Goal: Task Accomplishment & Management: Manage account settings

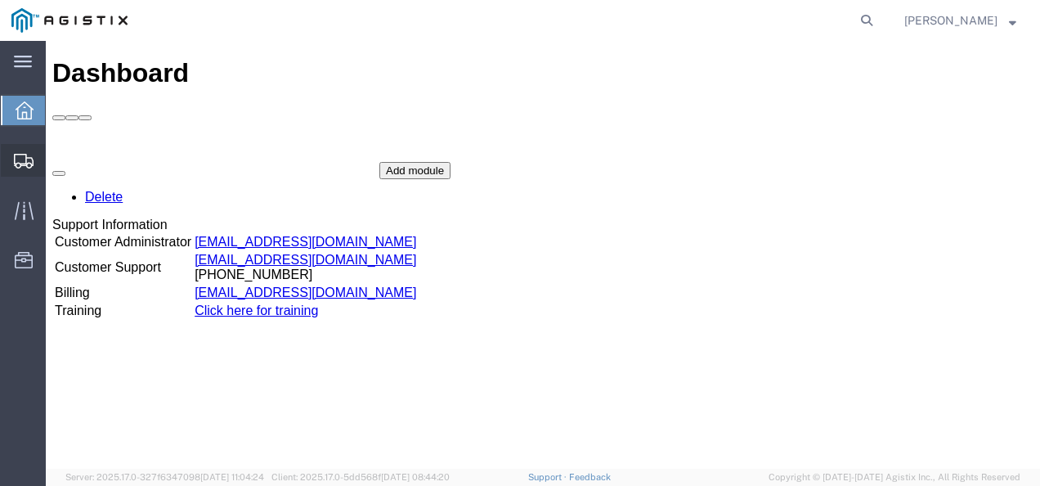
click at [56, 159] on span "Shipments" at bounding box center [50, 160] width 11 height 33
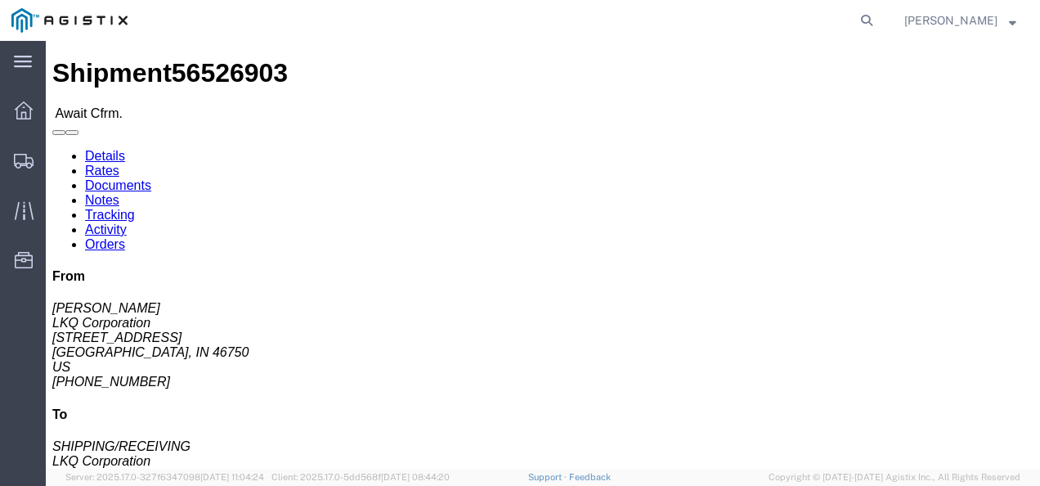
drag, startPoint x: 378, startPoint y: 291, endPoint x: 361, endPoint y: 280, distance: 20.2
click div "Shipment Detail Ship From LKQ Corporation (DEE SNEAD) 3238 1870 Riverfork Drive…"
click link "Rates"
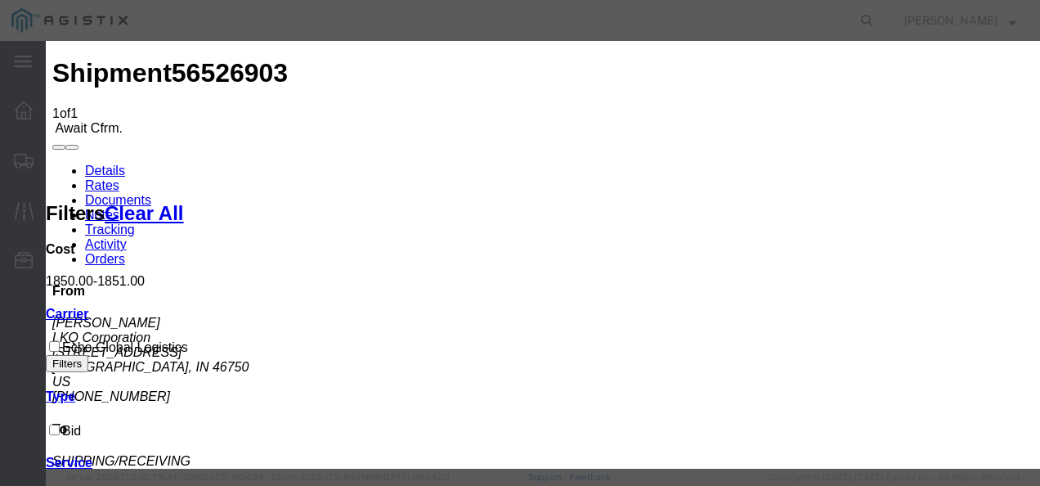
type input "328979821379"
type input "98721937213"
type input "98721983721398"
drag, startPoint x: 798, startPoint y: 297, endPoint x: 978, endPoint y: 432, distance: 224.8
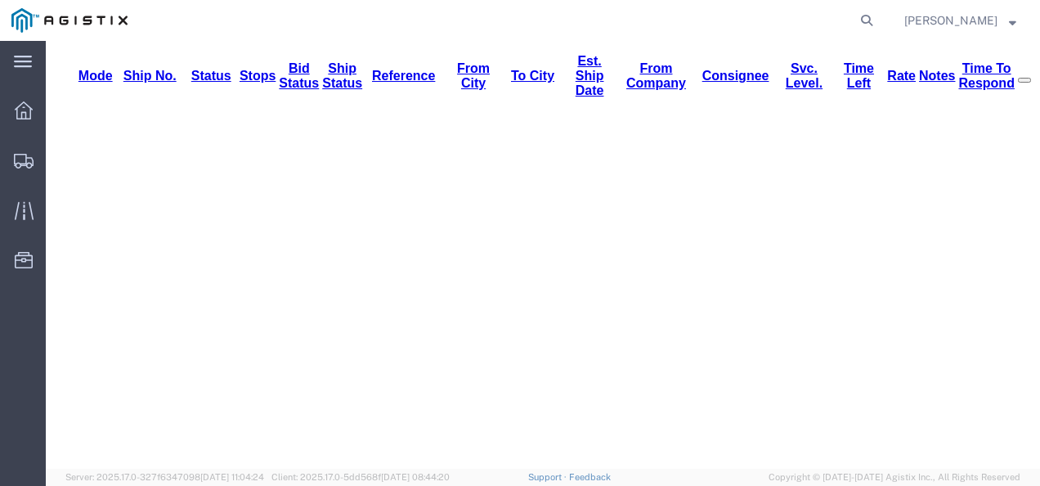
scroll to position [232, 0]
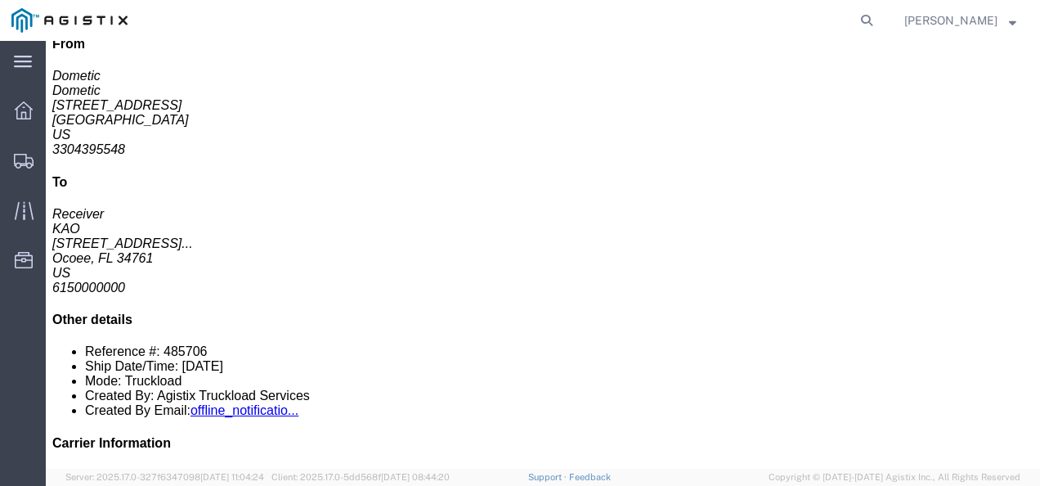
drag, startPoint x: 387, startPoint y: 197, endPoint x: 384, endPoint y: 188, distance: 9.3
click p "Total shipment is made up of 8 packages containing 8 pieces weighing 1,289.00 (…"
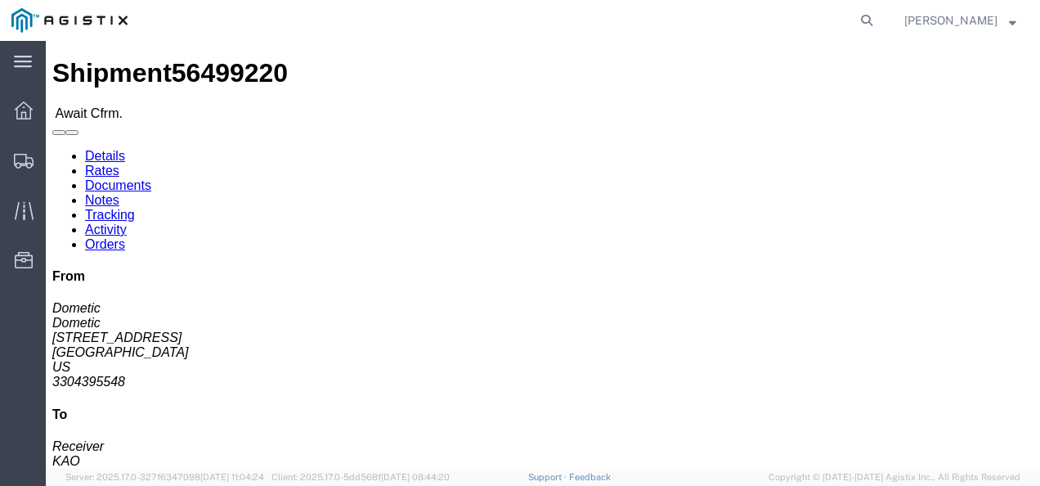
click link "Rates"
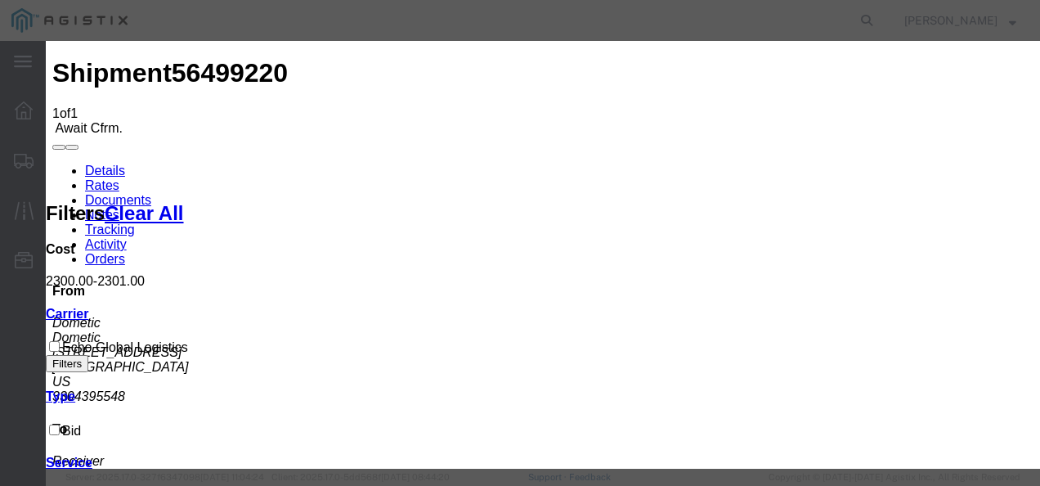
type input "1289738921739"
type input "9872198372198"
type input "9872193872"
drag, startPoint x: 900, startPoint y: 351, endPoint x: 920, endPoint y: 401, distance: 53.9
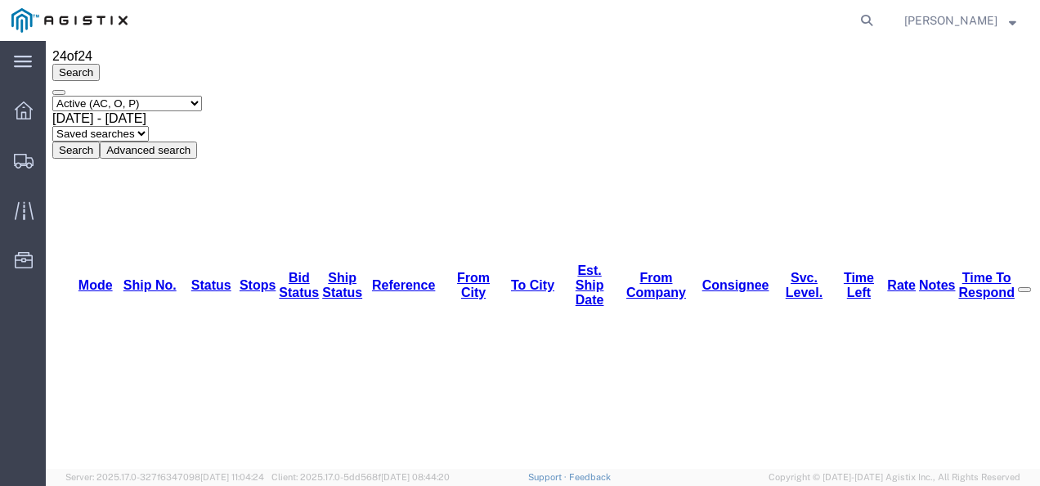
scroll to position [82, 0]
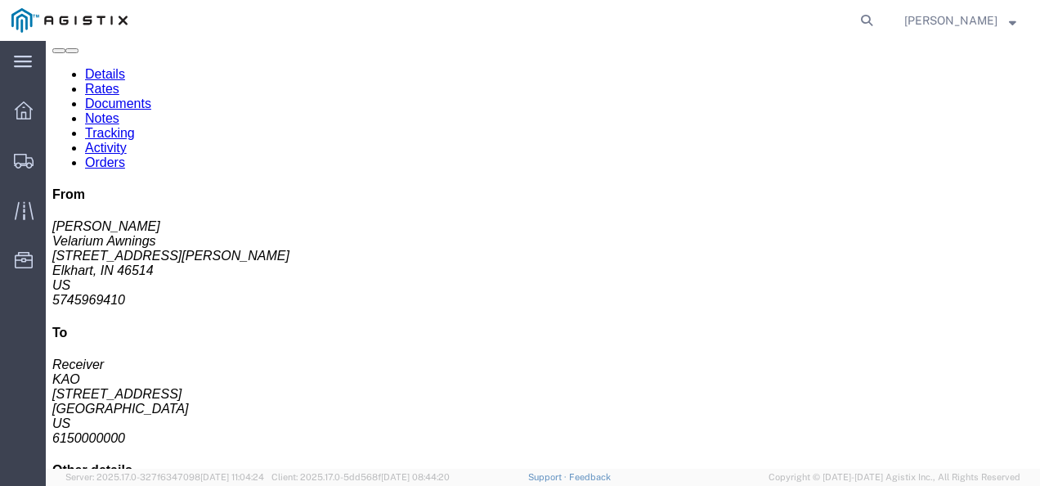
drag, startPoint x: 405, startPoint y: 289, endPoint x: 362, endPoint y: 251, distance: 57.9
click div "Leg 1 - Truckload Vehicle 1: Standard Dry Van (53 Feet) Number of trucks: 1"
click link "Rates"
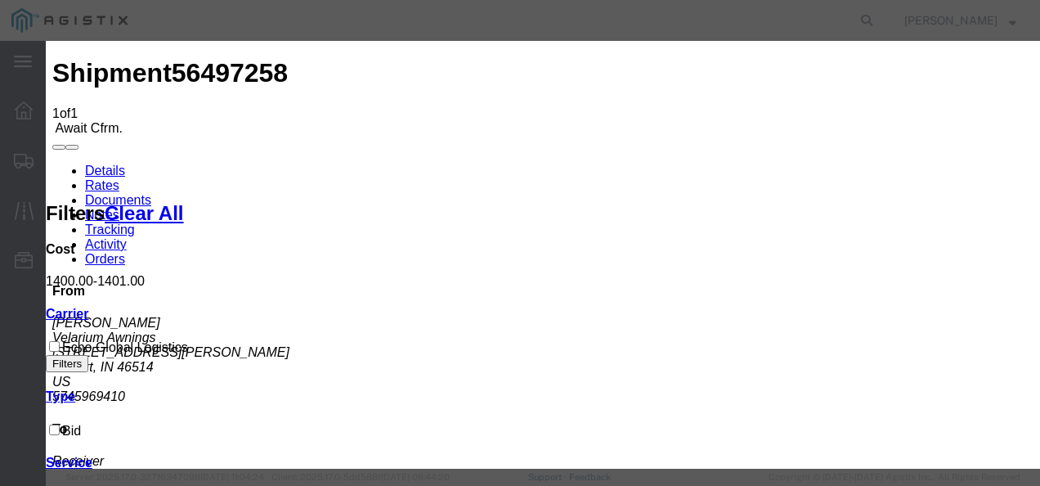
type input "21837982173"
type input "9872198372198"
type input "q9872983798"
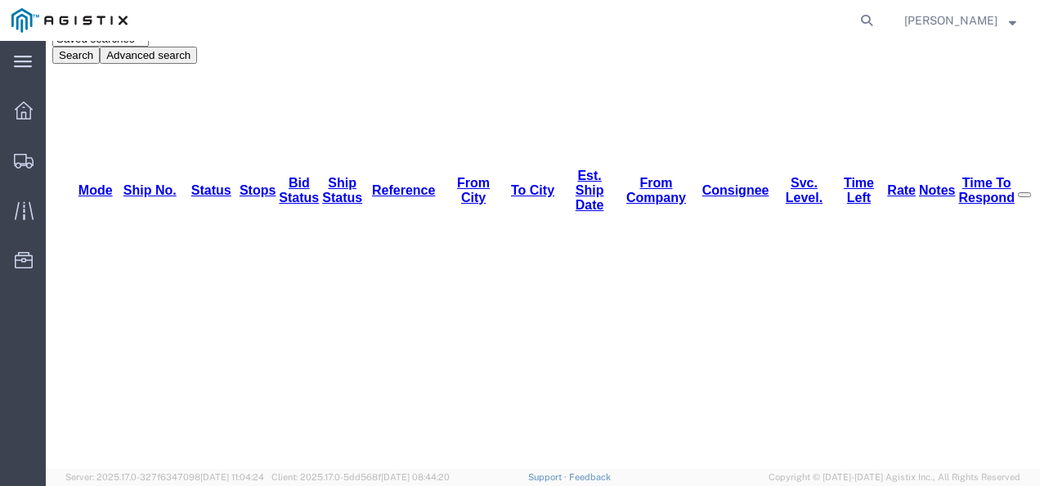
scroll to position [178, 0]
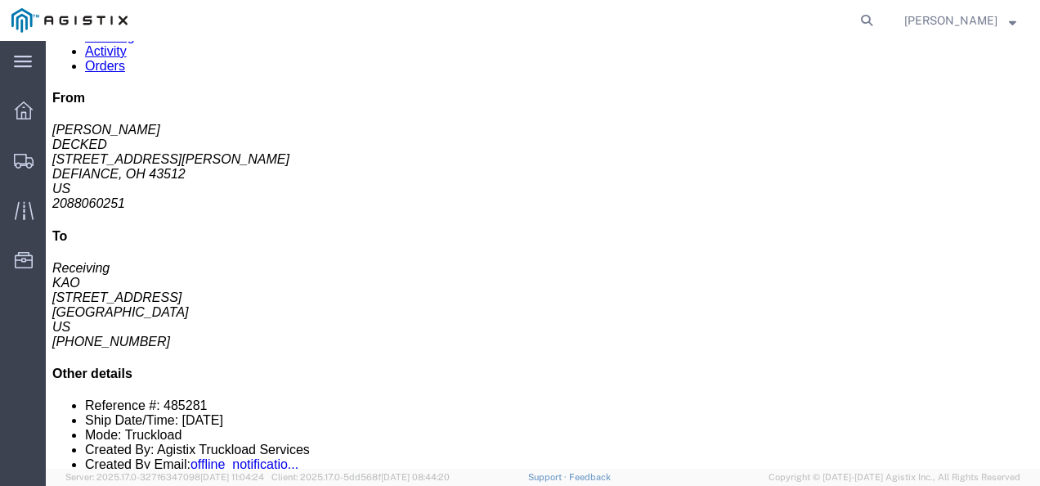
drag, startPoint x: 409, startPoint y: 203, endPoint x: 350, endPoint y: 177, distance: 64.1
click div "Leg 1 - Truckload Vehicle 1: Standard Dry Van (53 Feet) Number of trucks: 1"
click link "Rates"
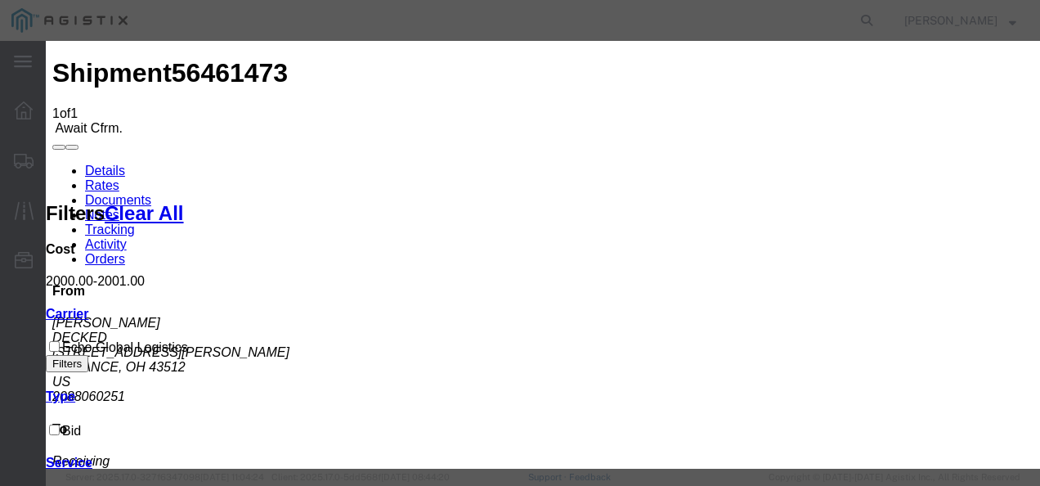
type input "109273987213987"
type input "98729187398"
type input "98721398721983"
drag, startPoint x: 786, startPoint y: 301, endPoint x: 894, endPoint y: 382, distance: 134.9
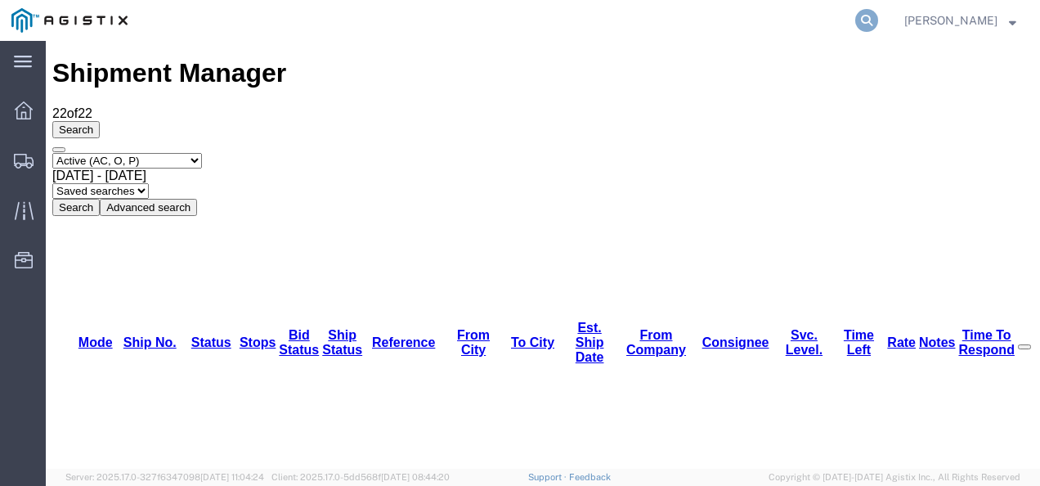
drag, startPoint x: 867, startPoint y: 12, endPoint x: 878, endPoint y: 23, distance: 15.0
click at [867, 12] on agx-global-search at bounding box center [618, 20] width 523 height 41
drag, startPoint x: 880, startPoint y: 23, endPoint x: 873, endPoint y: 34, distance: 13.6
click at [878, 28] on icon at bounding box center [866, 20] width 23 height 23
paste input "63896078"
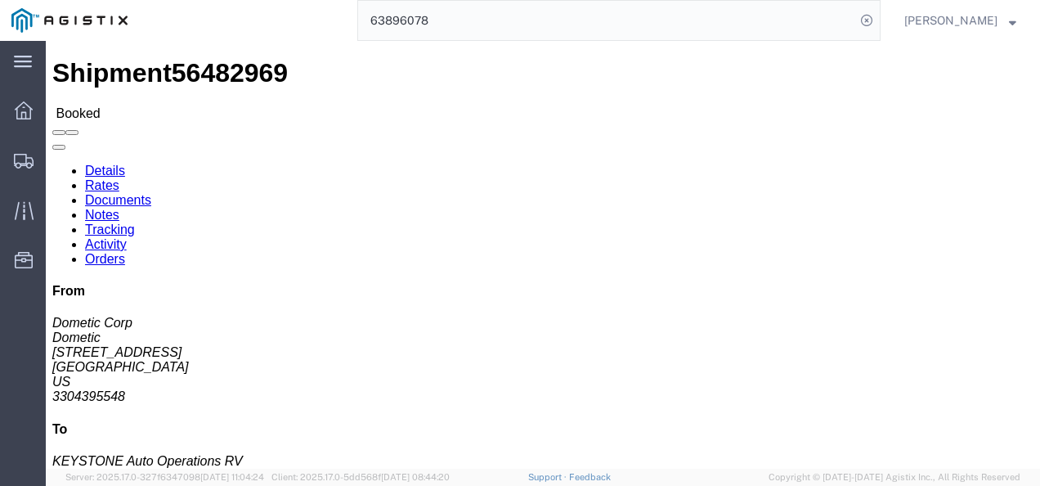
click div "Ship From Dometic (Dometic Corp) 2710 N. Forum Dr Suite 300 Grand Prairie, TX 7…"
click div "Leg 1 - Truckload Vehicle 1: Standard Dry Van (53 Feet) Number of trucks: 1"
click div "Shipment Detail Ship From Dometic (Dometic Corp) 2710 N. Forum Dr Suite 300 Gra…"
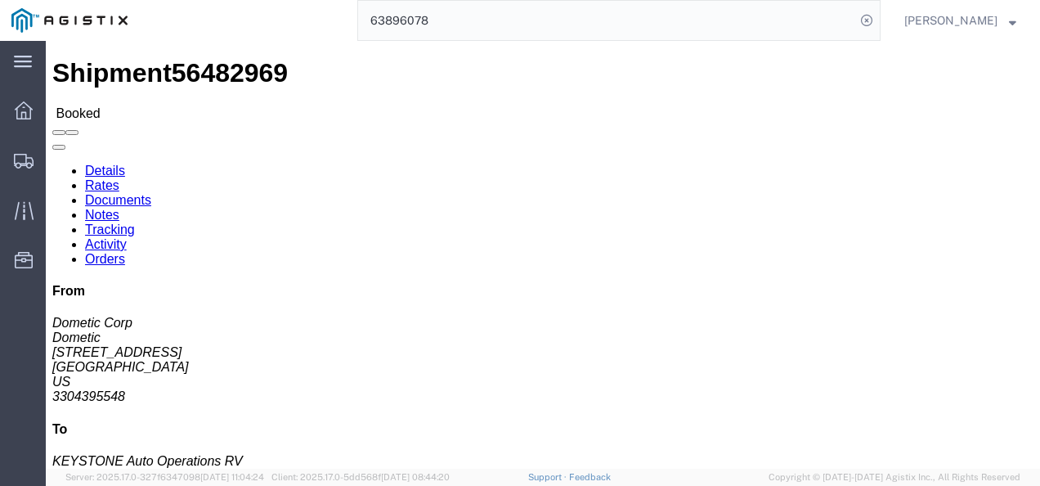
click h4 "Routing & Vehicle Information"
click div "Ship From Dometic (Dometic Corp) 2710 N. Forum Dr Suite 300 Grand Prairie, TX 7…"
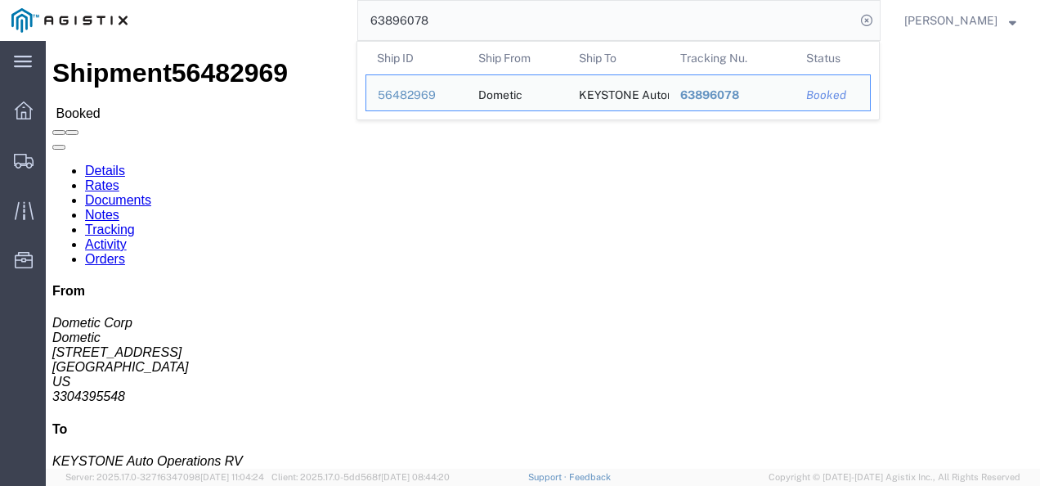
click at [412, 28] on input "63896078" at bounding box center [606, 20] width 497 height 39
drag, startPoint x: 415, startPoint y: 23, endPoint x: 402, endPoint y: 47, distance: 27.8
click at [410, 24] on input "63896078" at bounding box center [606, 20] width 497 height 39
click at [402, 47] on th "Ship ID" at bounding box center [415, 58] width 101 height 33
drag, startPoint x: 402, startPoint y: 47, endPoint x: 410, endPoint y: 18, distance: 30.3
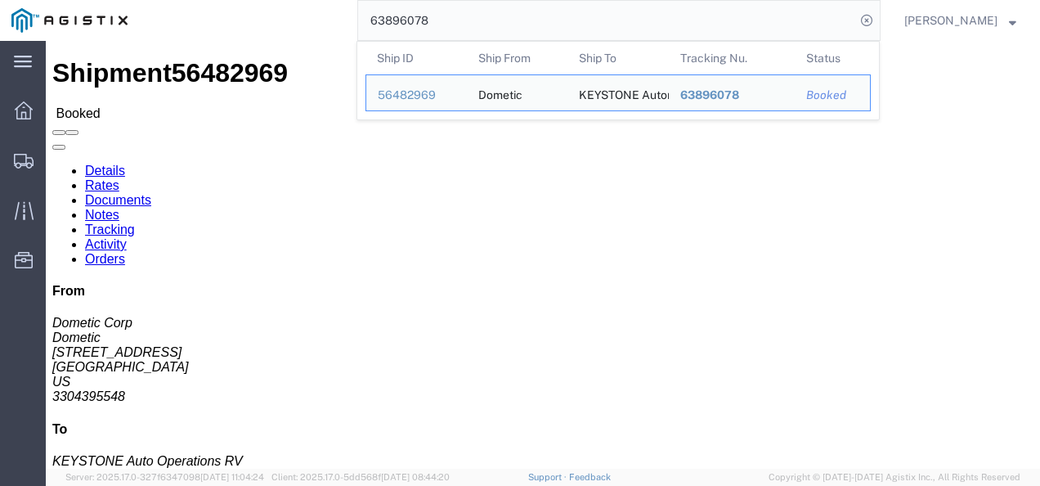
click at [410, 18] on input "63896078" at bounding box center [606, 20] width 497 height 39
paste input "56482969"
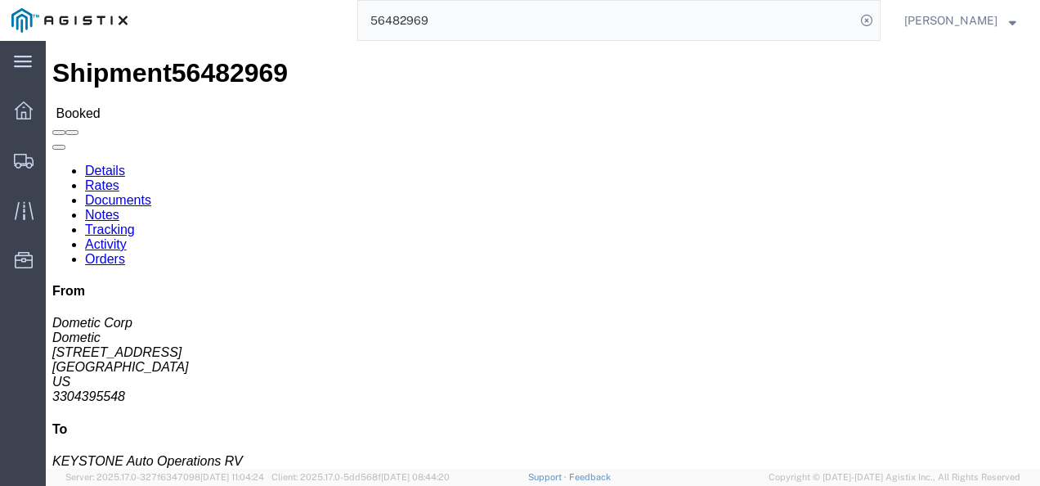
drag, startPoint x: 511, startPoint y: 244, endPoint x: 569, endPoint y: 209, distance: 67.4
click div "Ship From Dometic (Dometic Corp) 2710 N. Forum Dr Suite 300 Grand Prairie, TX 7…"
click div "Shipment Detail Ship From Dometic (Dometic Corp) 2710 N. Forum Dr Suite 300 Gra…"
click link "Notes"
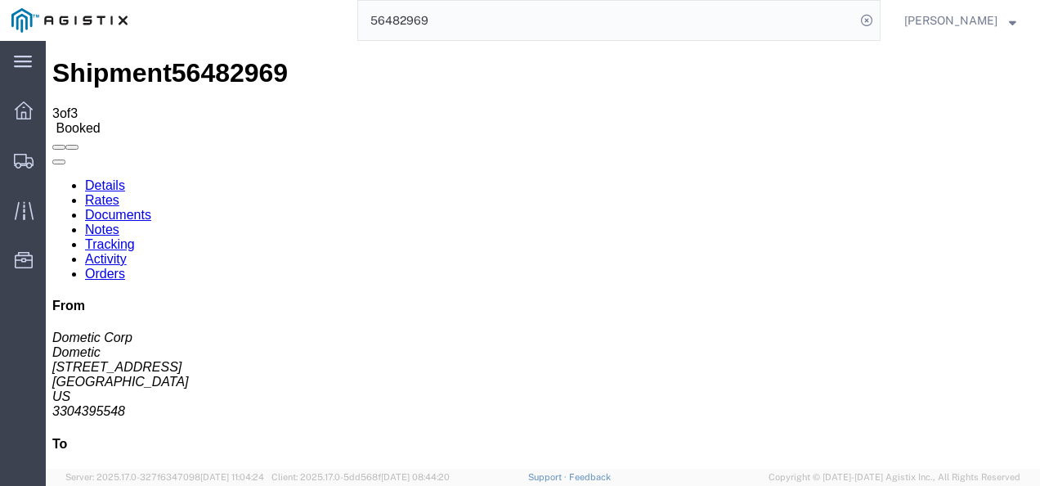
click at [125, 178] on link "Details" at bounding box center [105, 185] width 40 height 14
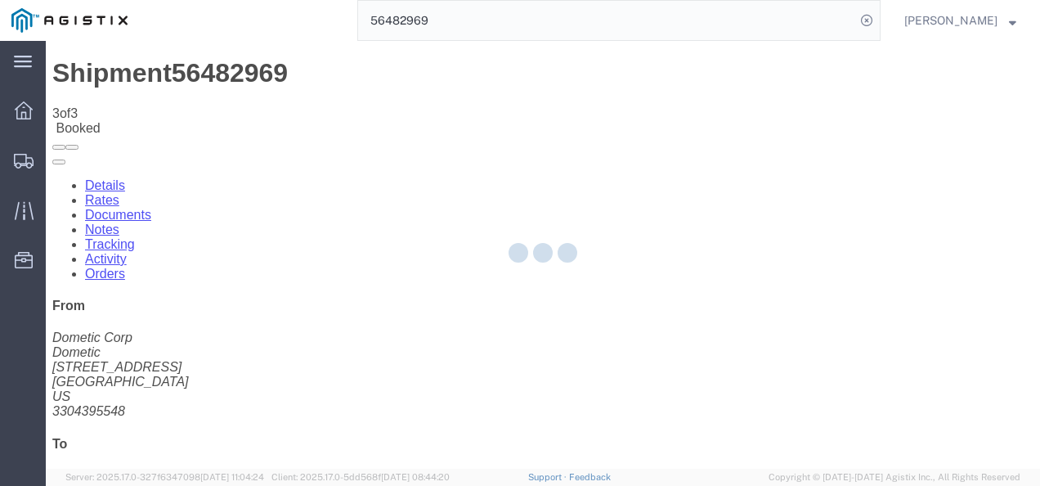
click at [472, 320] on div at bounding box center [543, 255] width 994 height 428
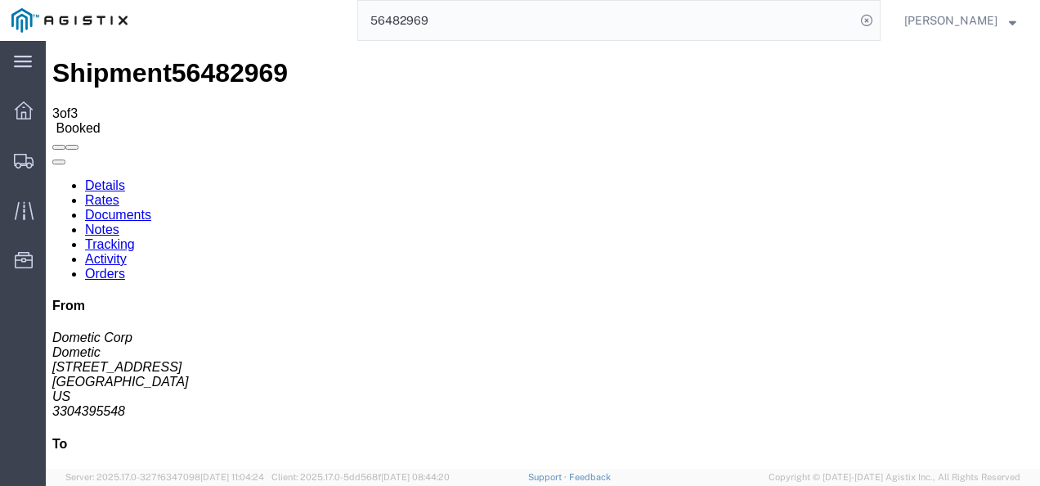
click div "Leg 1 - Truckload Vehicle 1: Standard Dry Van (53 Feet) Number of trucks: 1"
click p "Bill Of Lading: 56482969 Purchase Order: 5180469,5176803,5177201,5177667,517813…"
drag, startPoint x: 631, startPoint y: 193, endPoint x: 770, endPoint y: 197, distance: 139.0
click b "5180469,5176803,5177201,5177667,5178136,7898199,7897976,"
drag, startPoint x: 575, startPoint y: 209, endPoint x: 718, endPoint y: 201, distance: 143.3
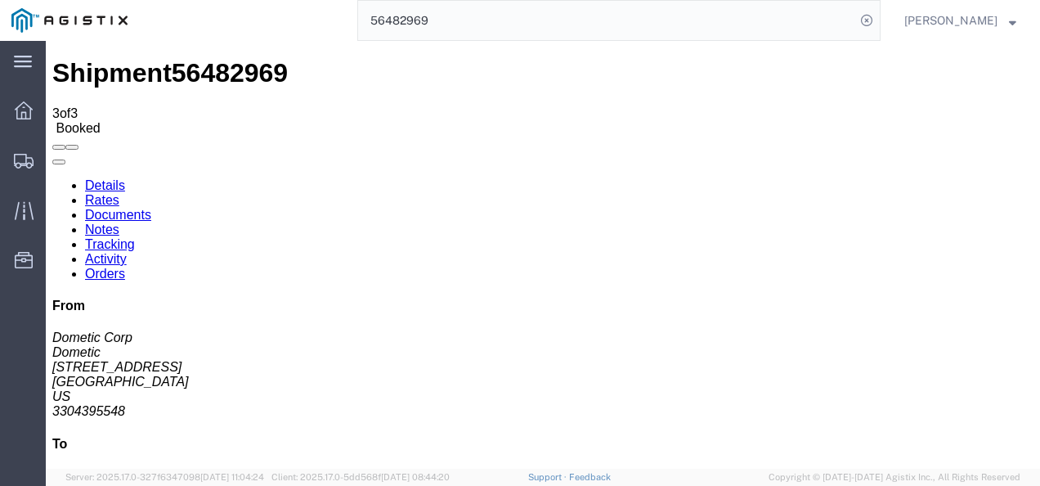
click div "Ship From Dometic (Dometic Corp) 2710 N. Forum Dr Suite 300 Grand Prairie, TX 7…"
drag, startPoint x: 718, startPoint y: 201, endPoint x: 775, endPoint y: 202, distance: 57.2
click div "References Bill Of Lading: 56482969 Purchase Order: 5180469,5176803,5177201,517…"
click h4 "Routing & Vehicle Information"
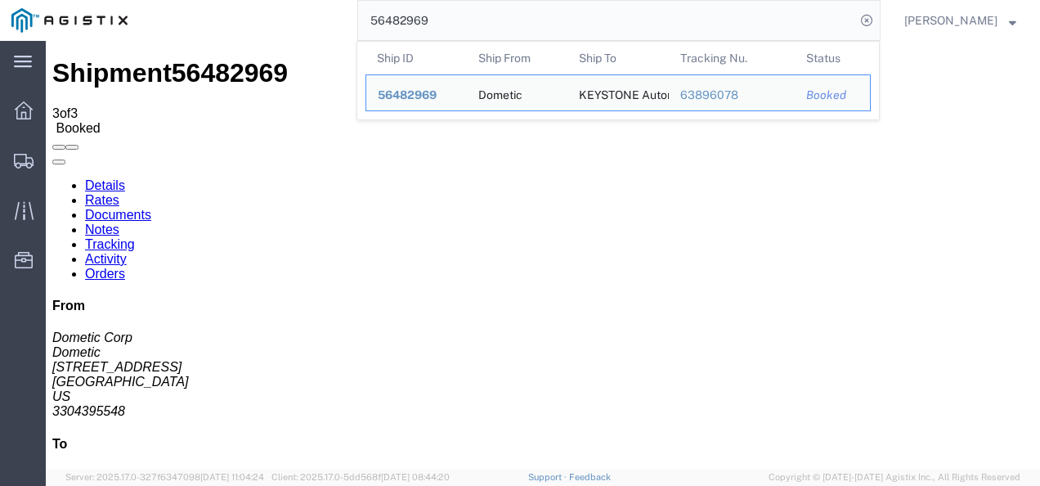
click at [481, 28] on input "56482969" at bounding box center [606, 20] width 497 height 39
paste input "2681"
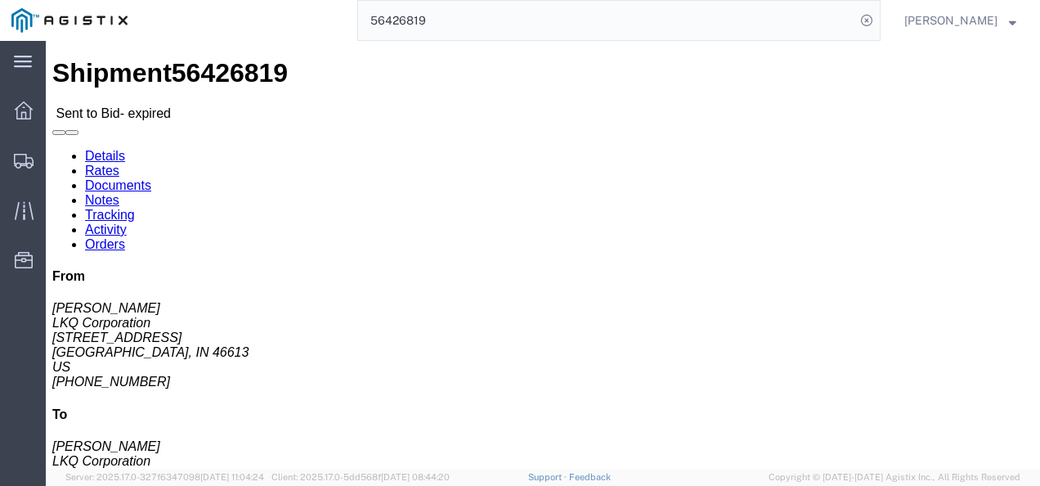
click div "Ship From LKQ Corporation (Sean Conner) 1255 1602 S. Lafayette Blvd South Bend,…"
drag, startPoint x: 427, startPoint y: 257, endPoint x: 437, endPoint y: 275, distance: 20.5
click div "Ship From LKQ Corporation (Sean Conner) 1255 1602 S. Lafayette Blvd South Bend,…"
drag, startPoint x: 500, startPoint y: 294, endPoint x: 450, endPoint y: 253, distance: 65.1
click h4 "Routing & Vehicle Information"
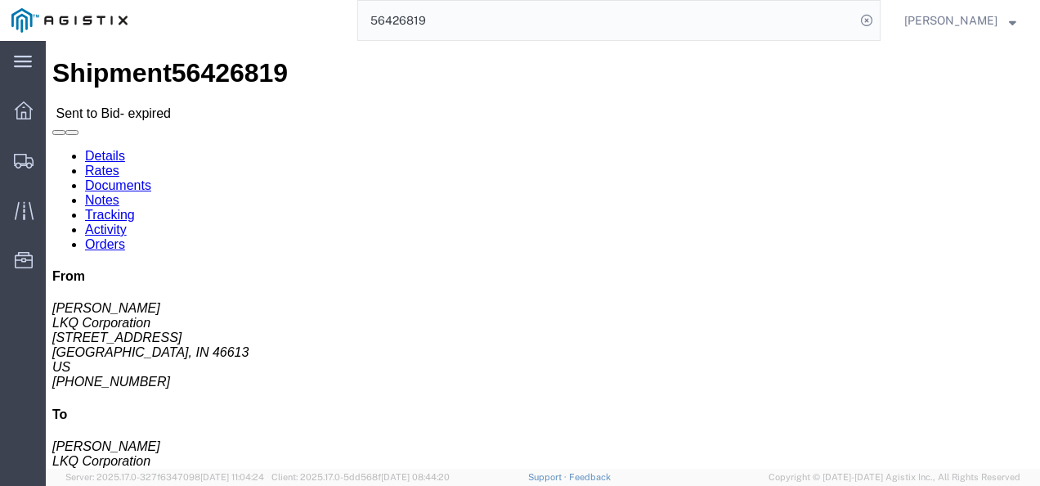
click link "Rates"
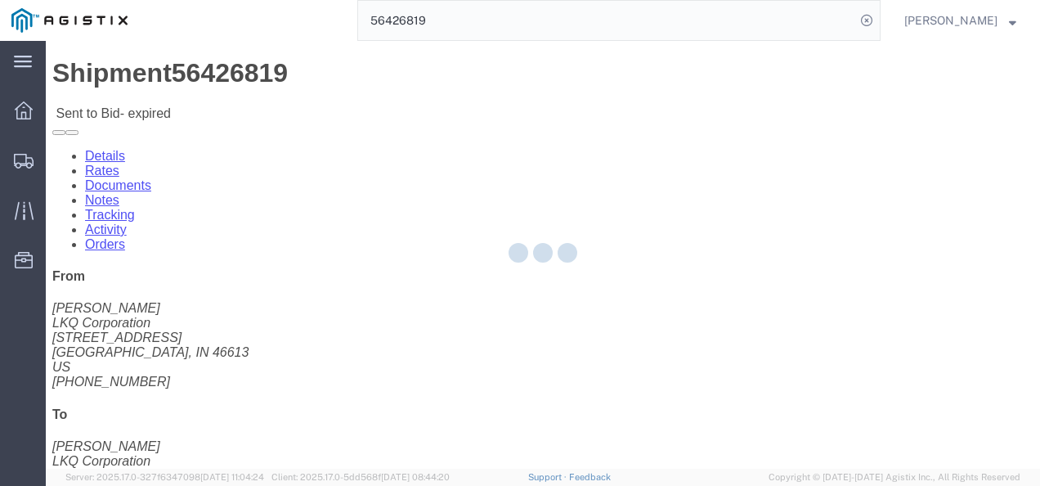
click at [455, 320] on div at bounding box center [543, 255] width 994 height 428
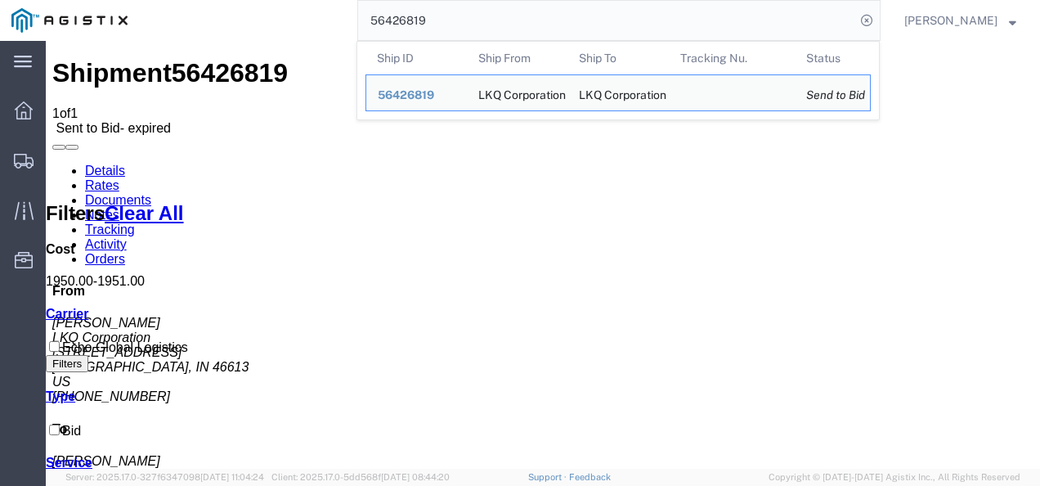
click at [433, 16] on input "56426819" at bounding box center [606, 20] width 497 height 39
paste input "95880"
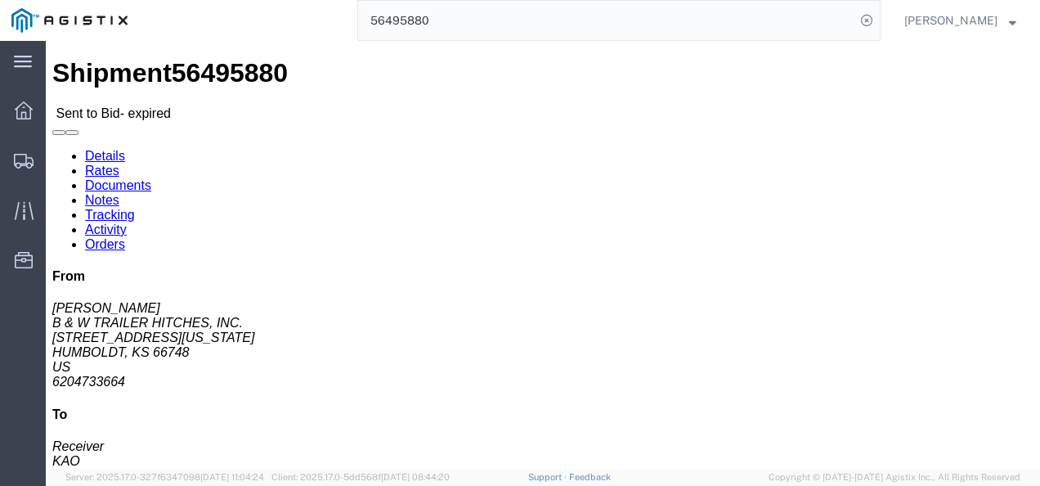
click h4 "Routing & Vehicle Information"
click link "Rates"
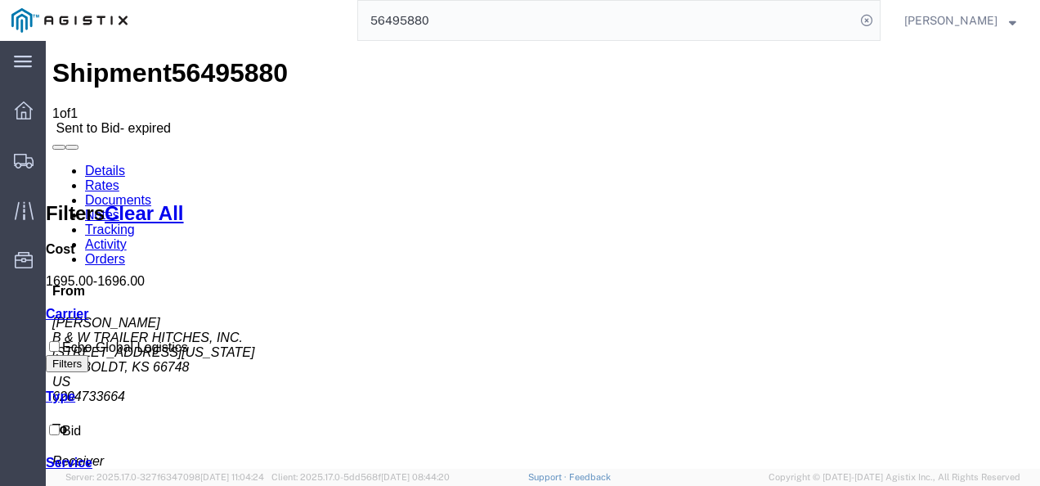
click at [100, 163] on link "Details" at bounding box center [105, 170] width 40 height 14
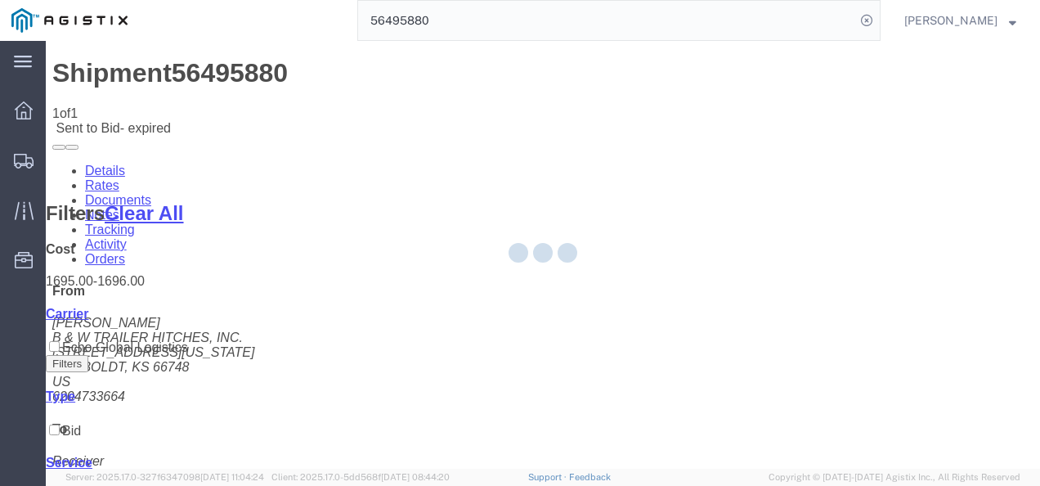
click at [489, 324] on div at bounding box center [543, 255] width 994 height 428
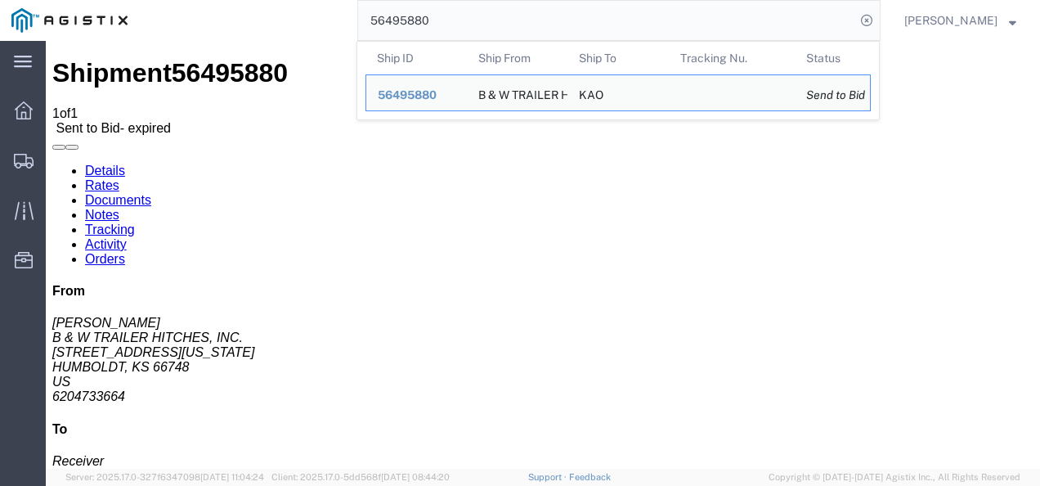
click at [463, 23] on input "56495880" at bounding box center [606, 20] width 497 height 39
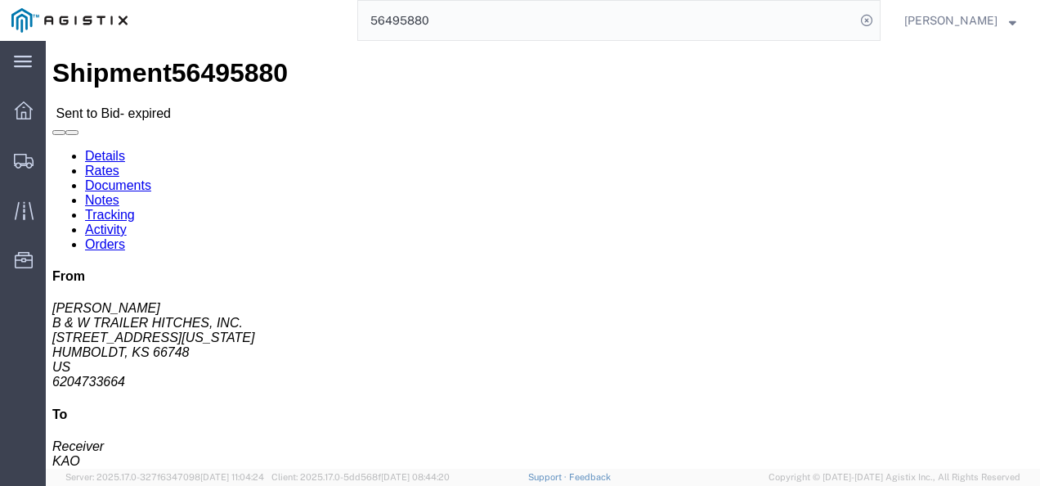
drag, startPoint x: 531, startPoint y: 270, endPoint x: 520, endPoint y: 274, distance: 12.2
click div "Shipment Detail Ship From B & W TRAILER HITCHES, INC. (BILL GUTIERREZ) 1216 HAW…"
click div "Ship From B & W TRAILER HITCHES, INC. (BILL GUTIERREZ) 1216 HAWAII ROAD HUMBOLD…"
drag, startPoint x: 451, startPoint y: 262, endPoint x: 440, endPoint y: 242, distance: 22.7
click div "Ship From B & W TRAILER HITCHES, INC. (BILL GUTIERREZ) 1216 HAWAII ROAD HUMBOLD…"
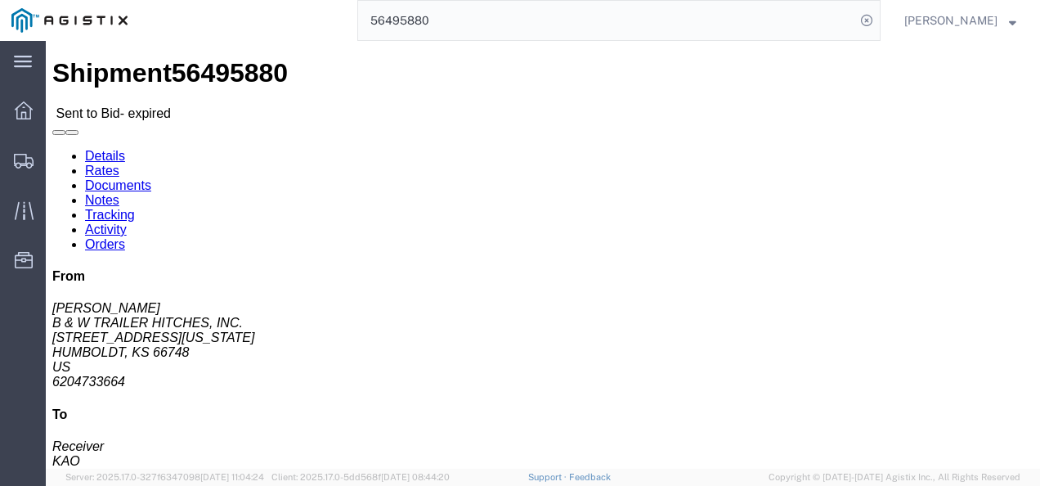
click h4 "Routing & Vehicle Information"
click div "Leg 1 - Truckload Vehicle 1: Standard Dry Van (53 Feet) Number of trucks: 1"
click at [500, 38] on input "56495880" at bounding box center [606, 20] width 497 height 39
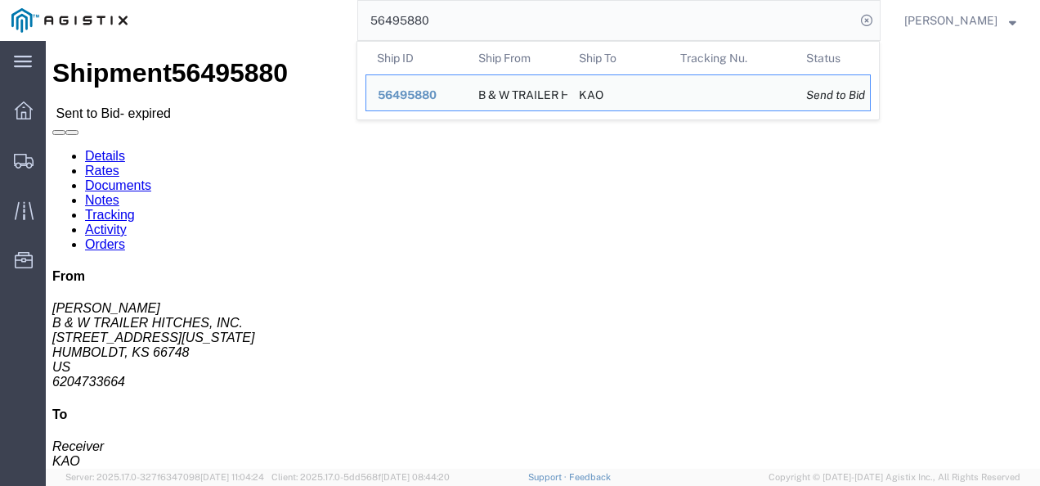
click at [500, 38] on input "56495880" at bounding box center [606, 20] width 497 height 39
paste input "535635"
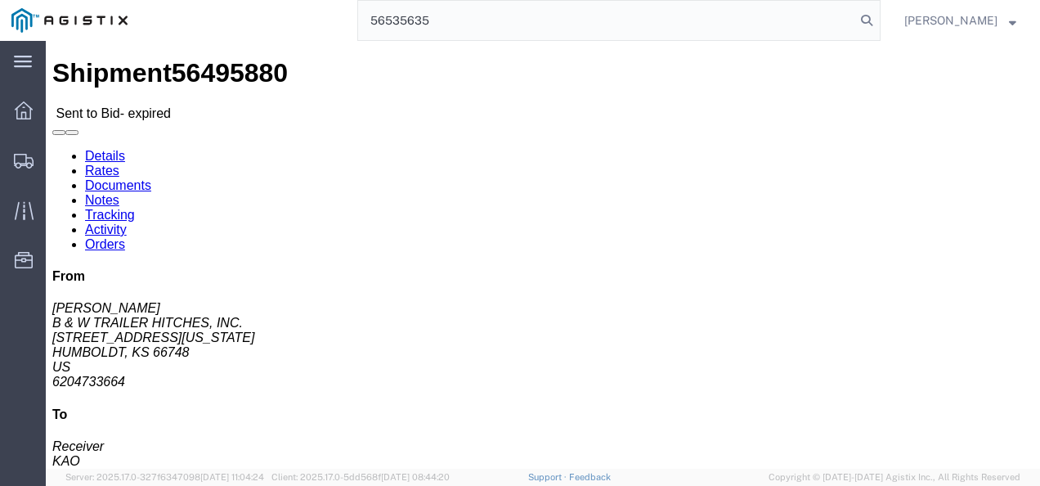
type input "56535635"
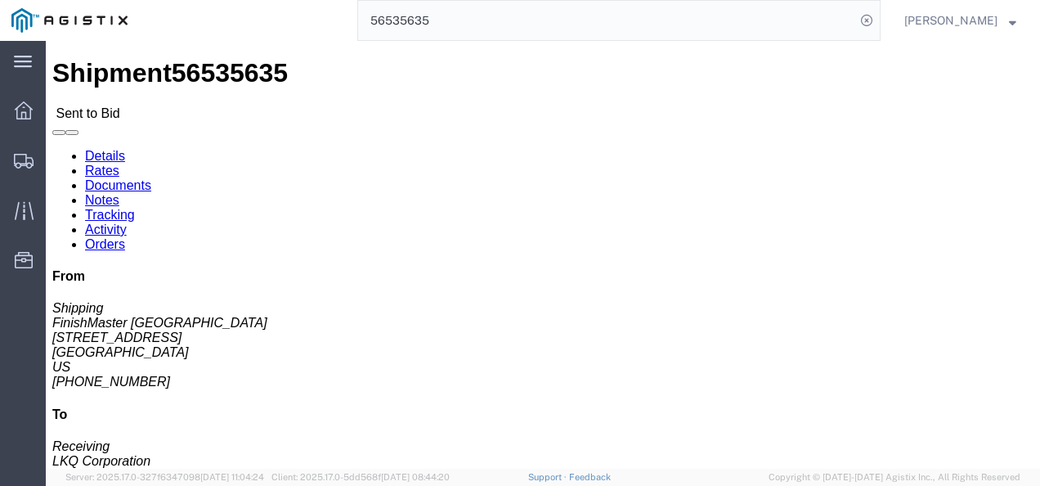
click body "Shipment 56535635 Sent to Bid Details Rates Documents Notes Tracking Activity O…"
click address "LKQ Corporation (Receiving) 3021 24550 West 43rd Street Suite 100 Shawnee, KS 6…"
click link "Rates"
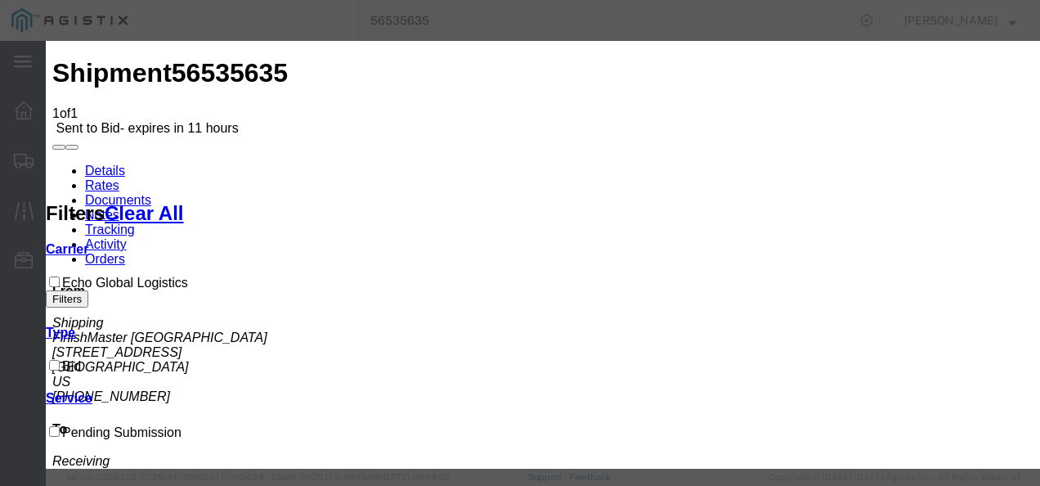
select select "4622"
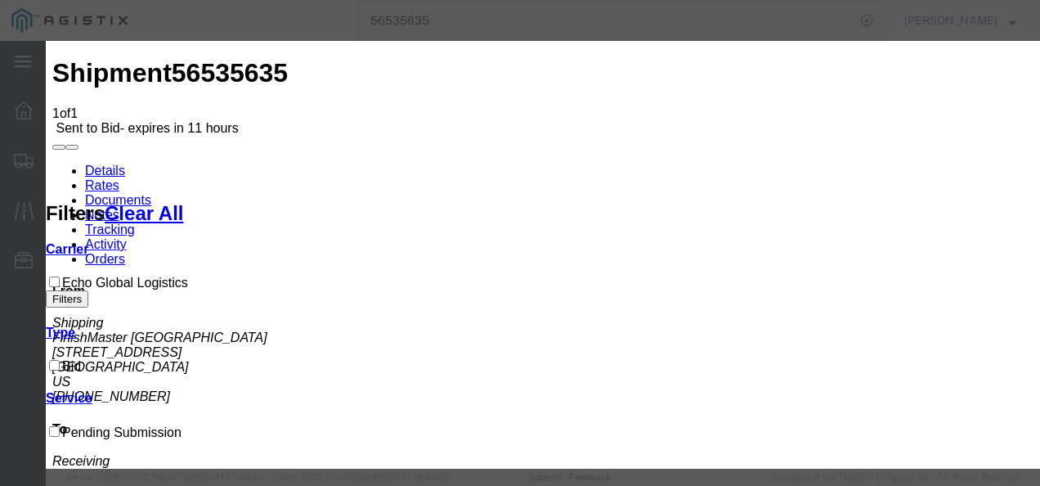
drag, startPoint x: 580, startPoint y: 186, endPoint x: 586, endPoint y: 197, distance: 13.2
select select "13989"
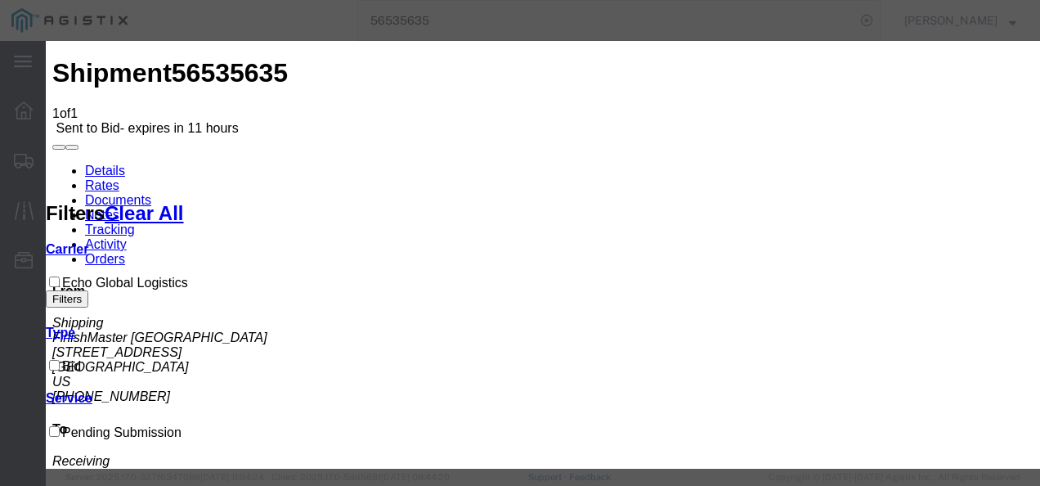
type input "y"
type input "txmo"
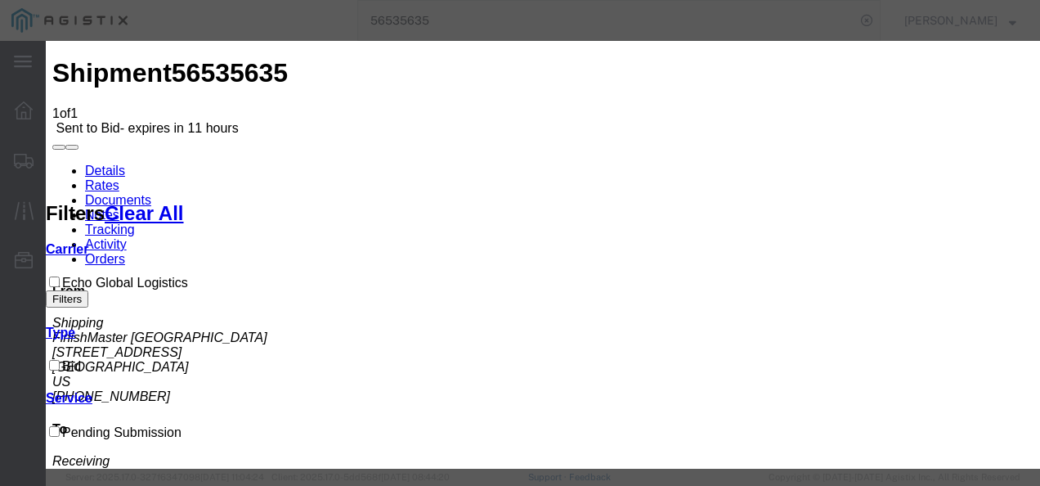
checkbox input "true"
type input "1275"
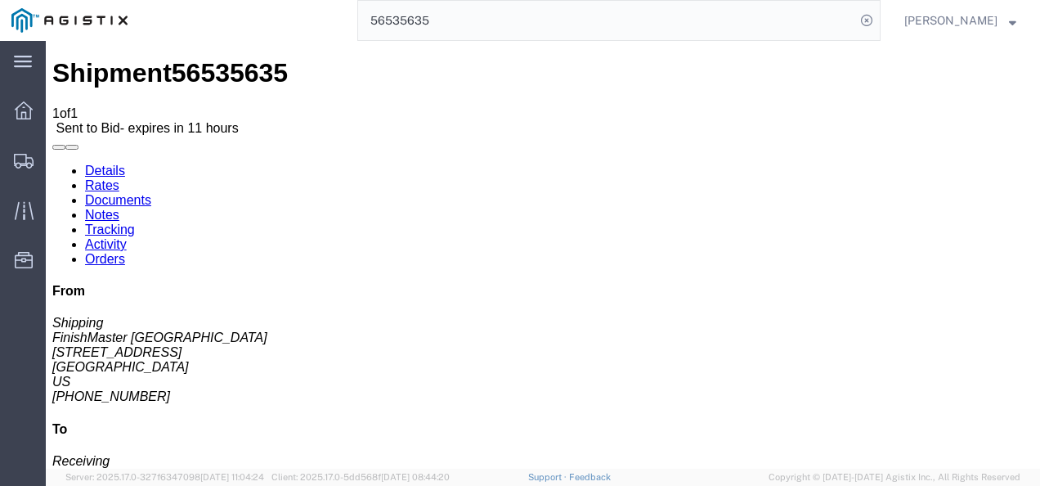
drag, startPoint x: 489, startPoint y: 342, endPoint x: 546, endPoint y: 392, distance: 75.9
drag, startPoint x: 555, startPoint y: 396, endPoint x: 521, endPoint y: 247, distance: 152.7
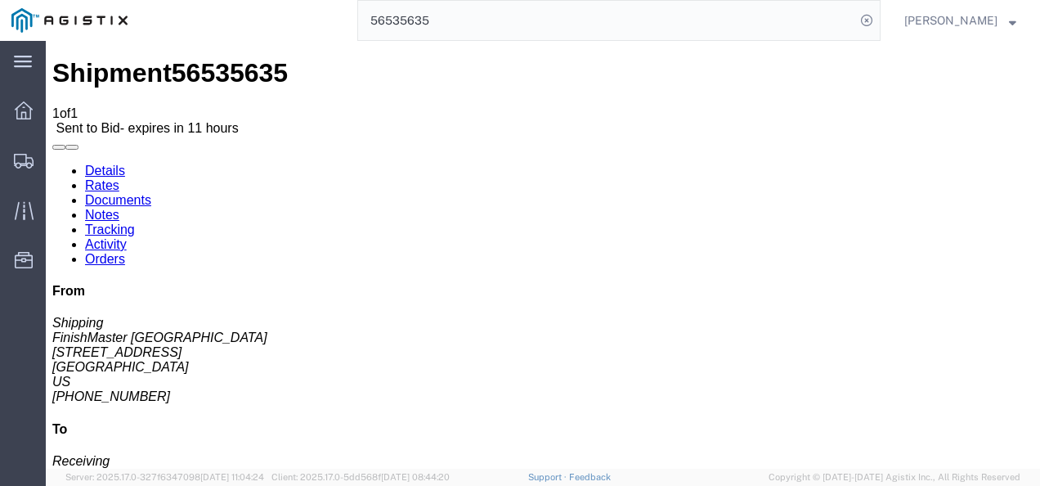
click at [484, 28] on input "56535635" at bounding box center [606, 20] width 497 height 39
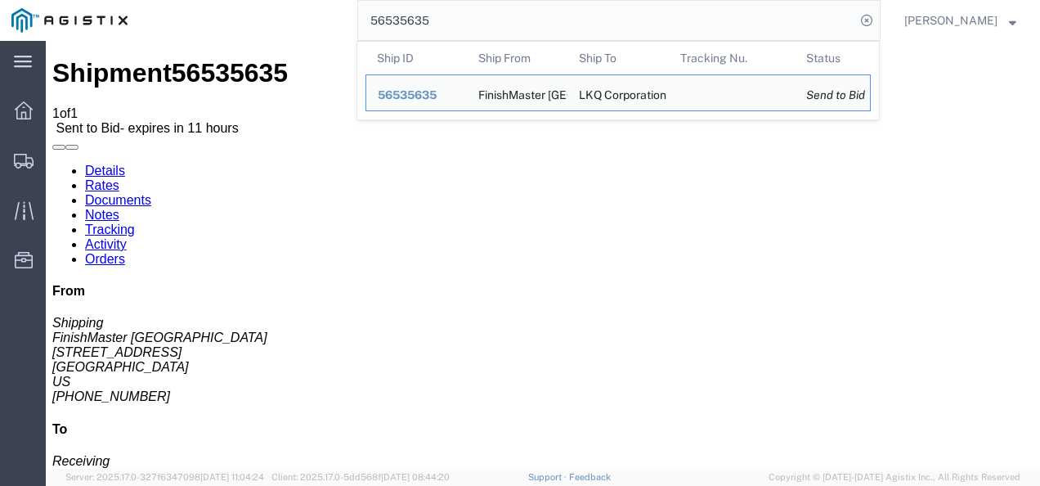
click at [484, 28] on input "56535635" at bounding box center [606, 20] width 497 height 39
paste input "9"
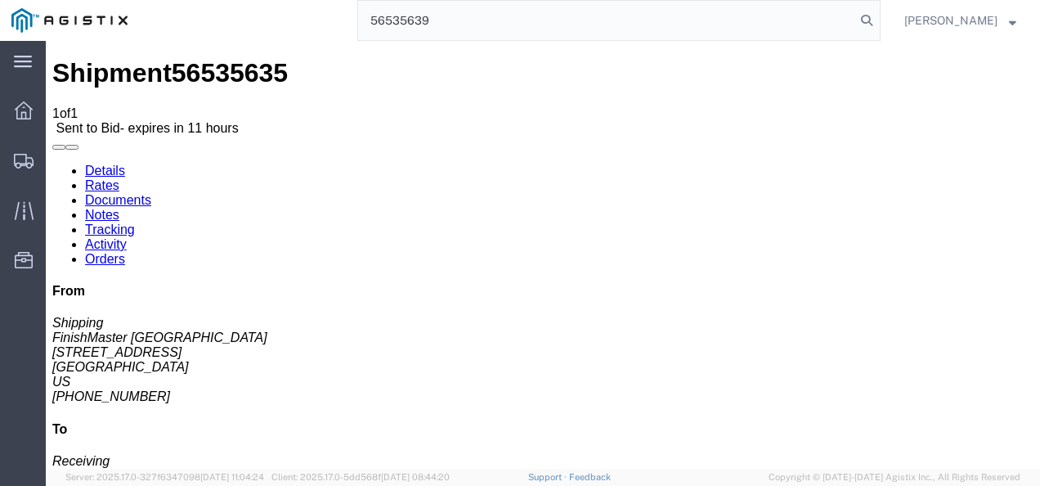
type input "56535639"
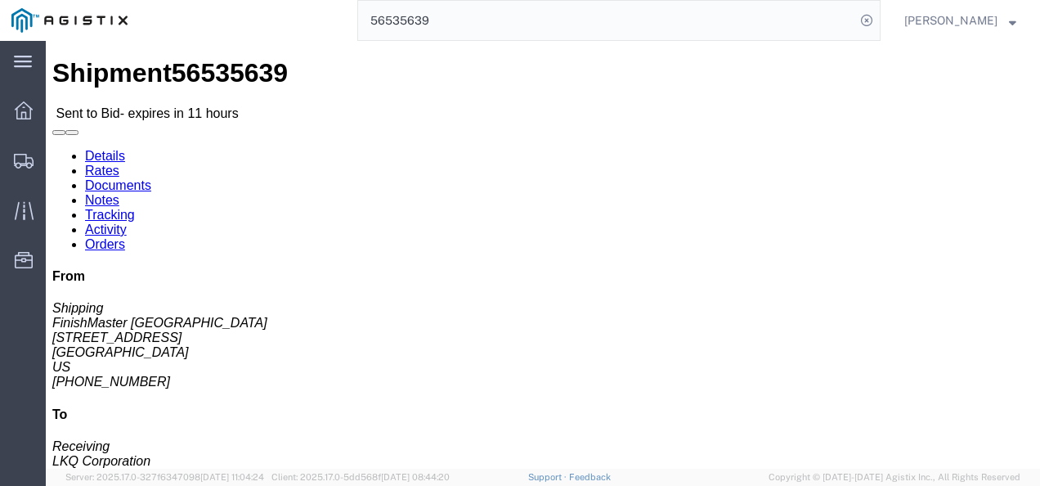
click link "Rates"
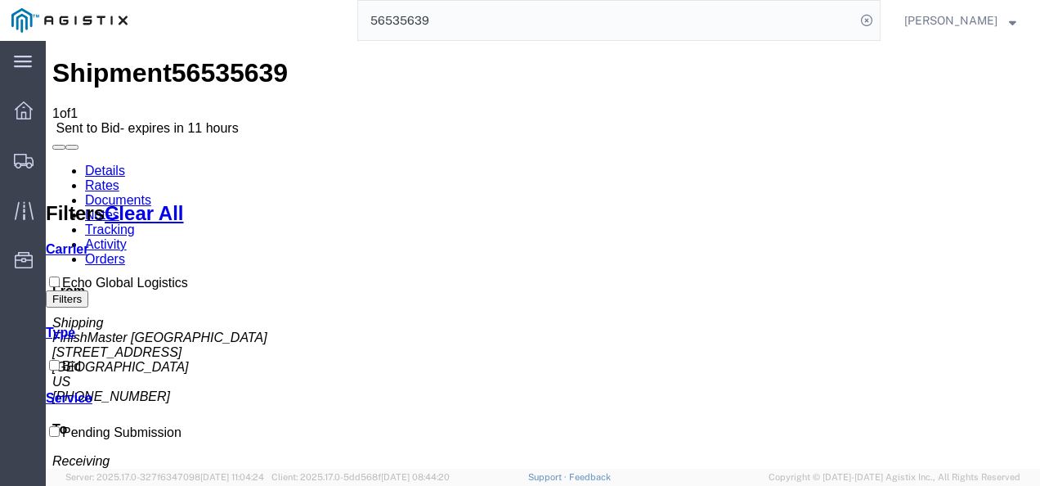
click at [85, 163] on link "Details" at bounding box center [105, 170] width 40 height 14
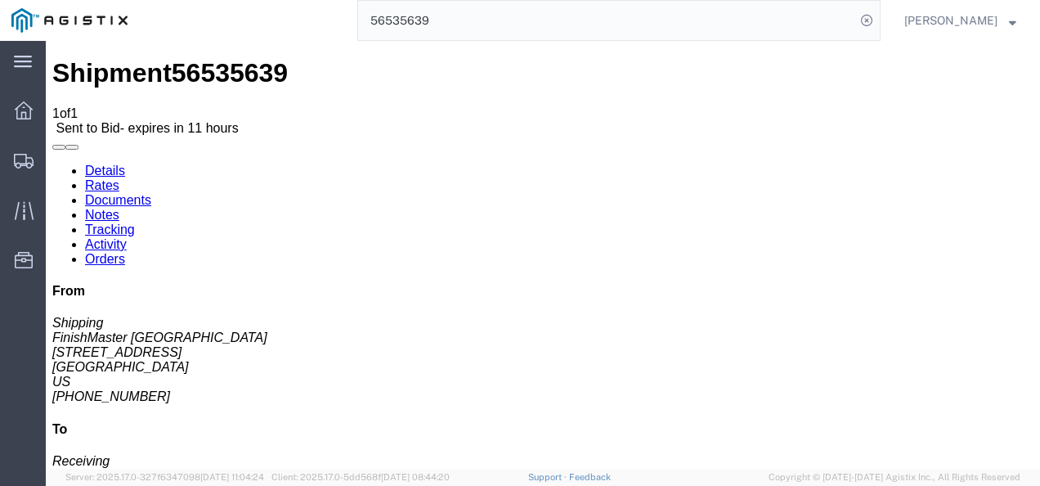
click button "button"
click h4 "Routing & Vehicle Information"
click link "Rates"
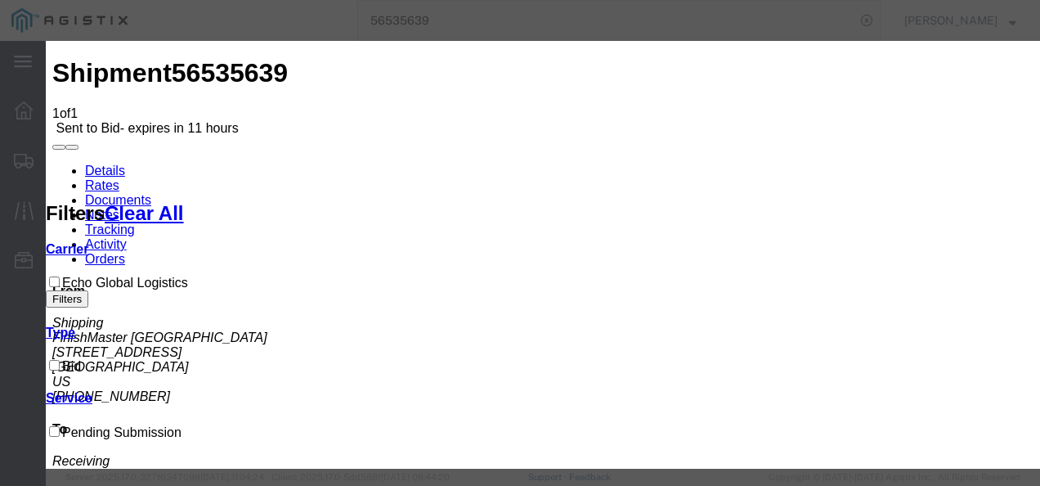
drag, startPoint x: 294, startPoint y: 191, endPoint x: 305, endPoint y: 245, distance: 55.0
select select "4622"
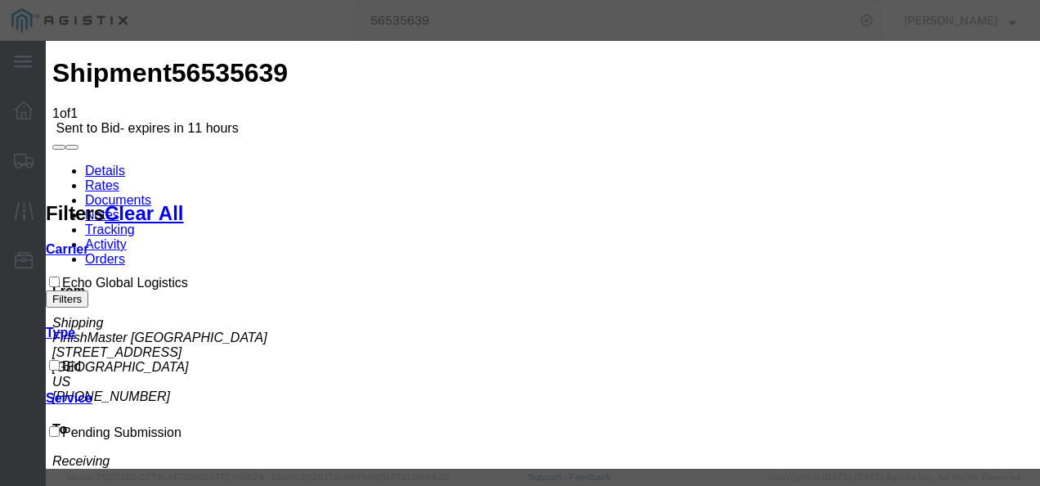
select select "13989"
drag, startPoint x: 907, startPoint y: 175, endPoint x: 904, endPoint y: 192, distance: 17.5
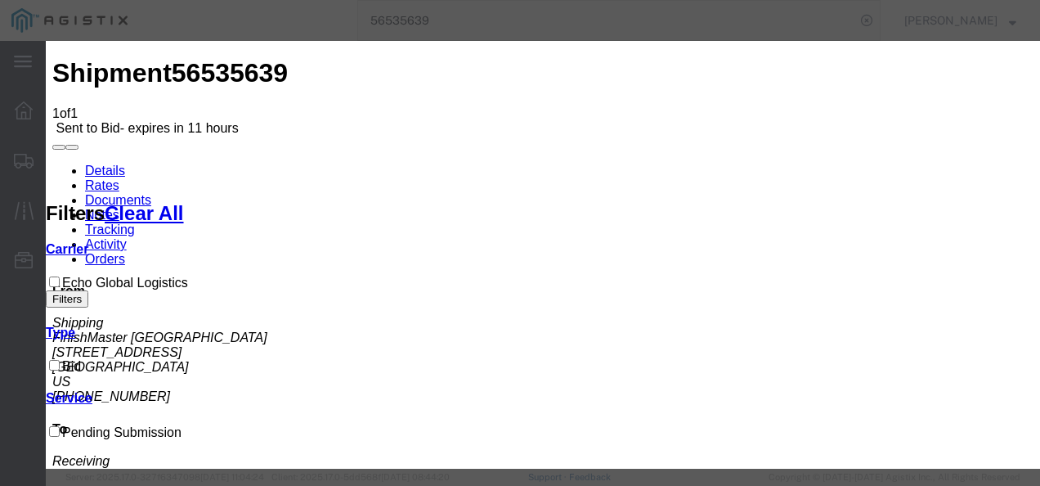
type input "txnv"
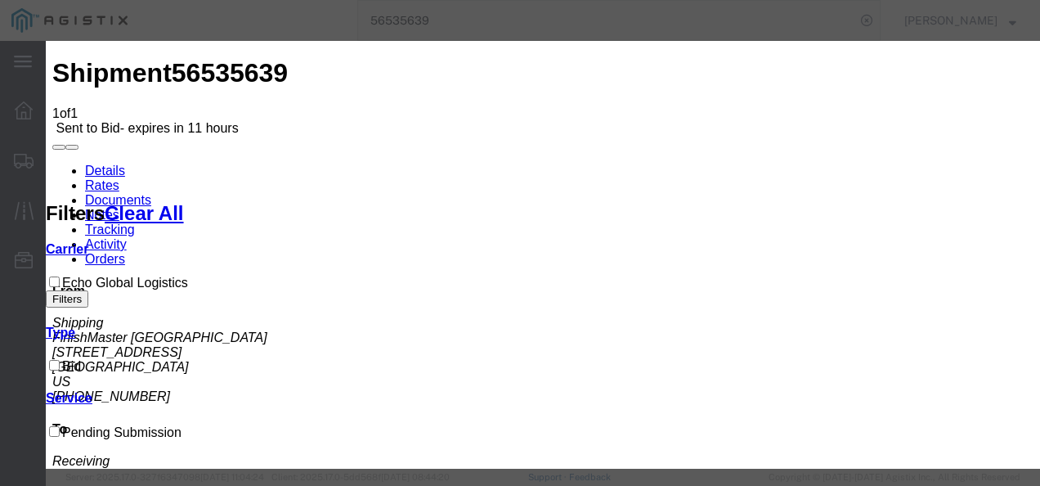
checkbox input "true"
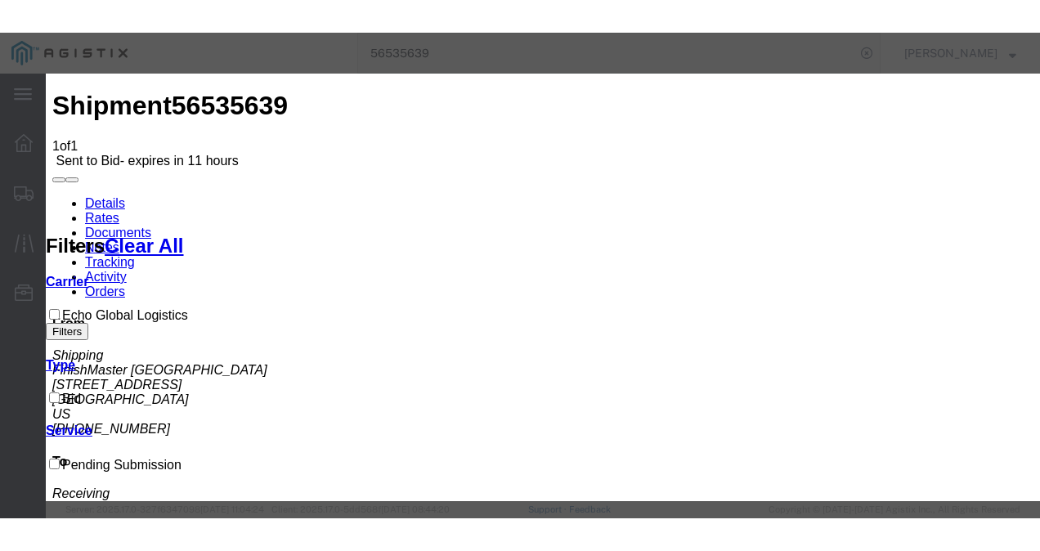
scroll to position [163, 0]
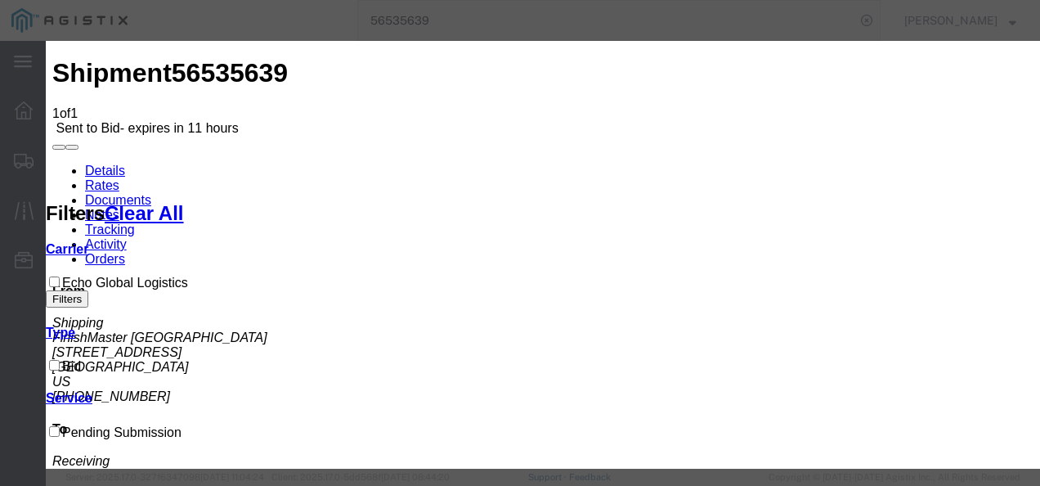
type input "2150"
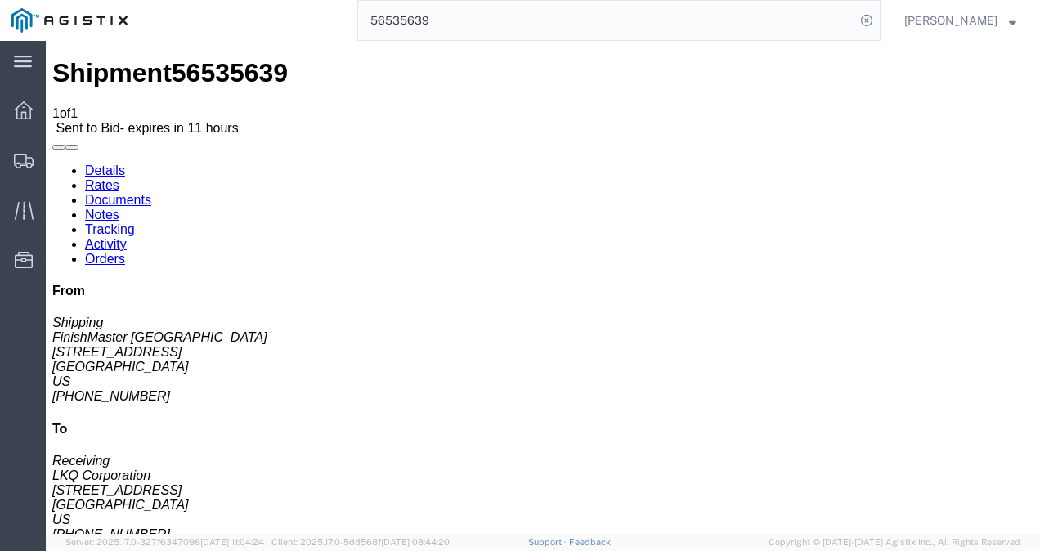
click at [461, 23] on input "56535639" at bounding box center [606, 20] width 497 height 39
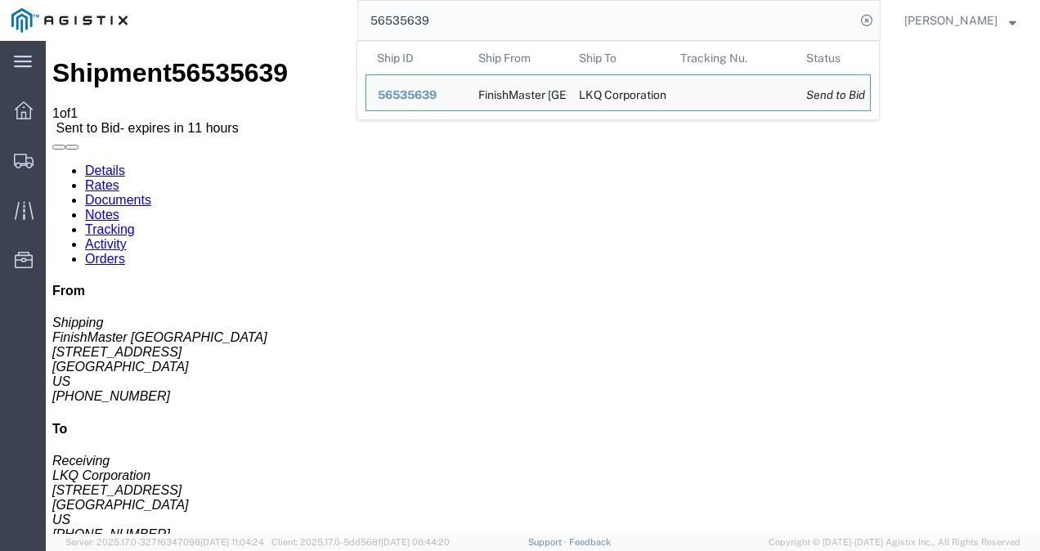
click at [461, 23] on input "56535639" at bounding box center [606, 20] width 497 height 39
paste input "487055"
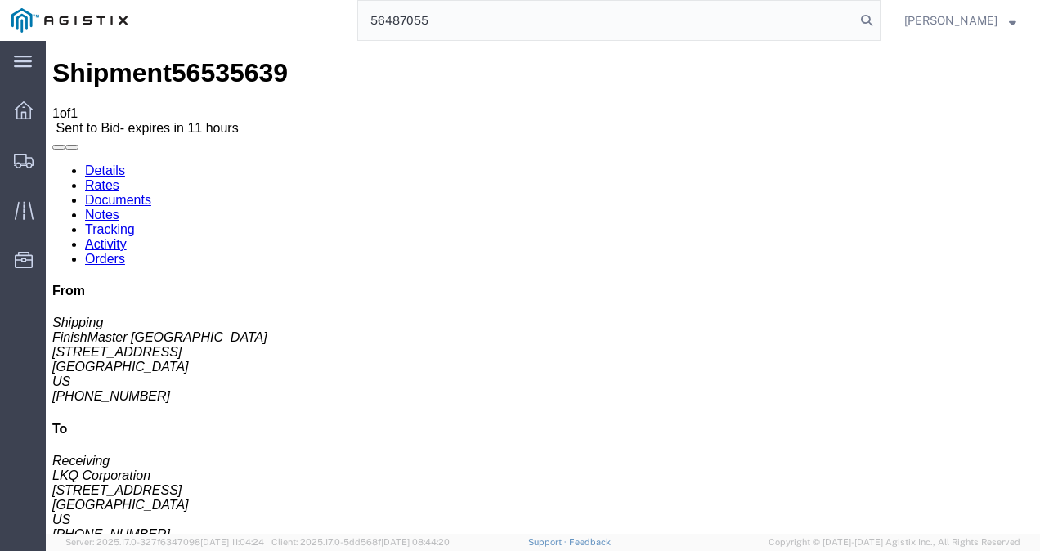
type input "56487055"
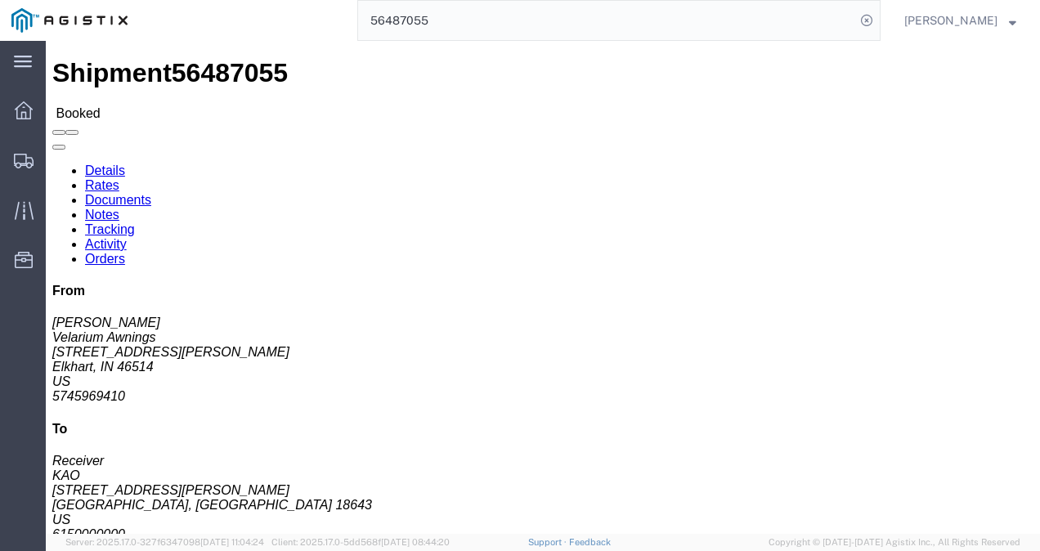
click div "Leg 1 - Truckload Vehicle 1: Standard Dry Van (53 Feet) Number of trucks: 1"
click h4 "Routing & Vehicle Information"
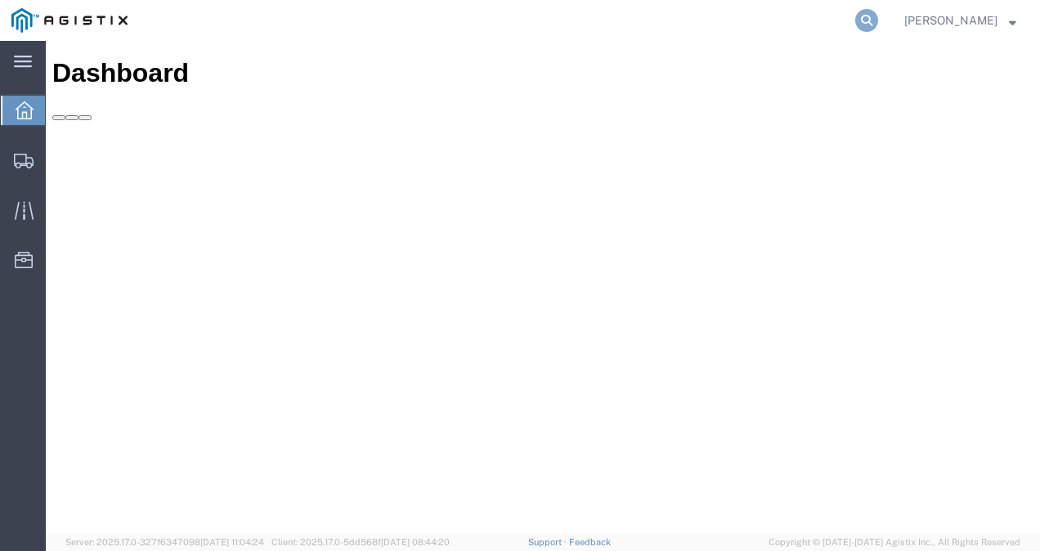
click at [877, 20] on icon at bounding box center [866, 20] width 23 height 23
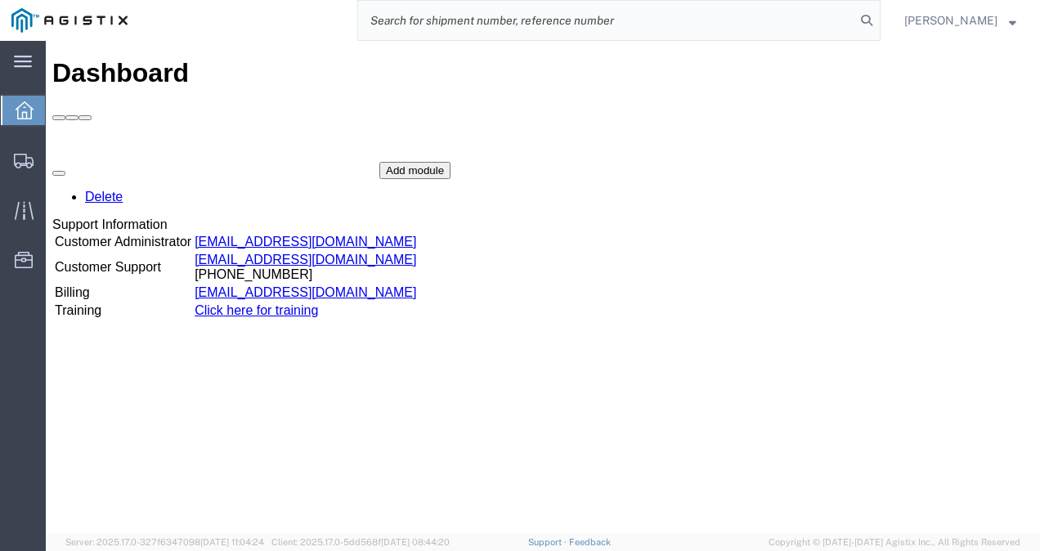
paste input "56498234"
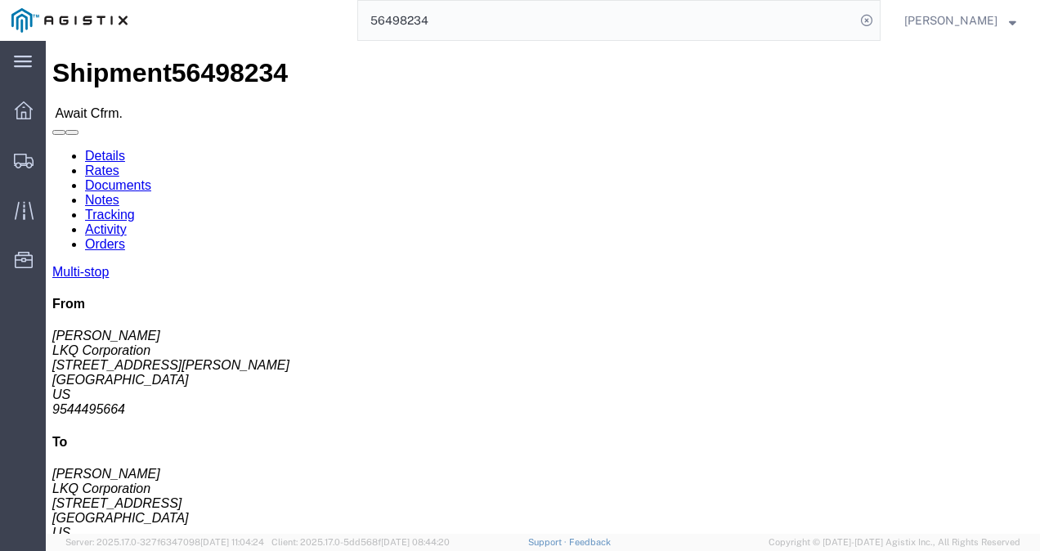
click h4 "Routing & Vehicle Information"
click link "Rates"
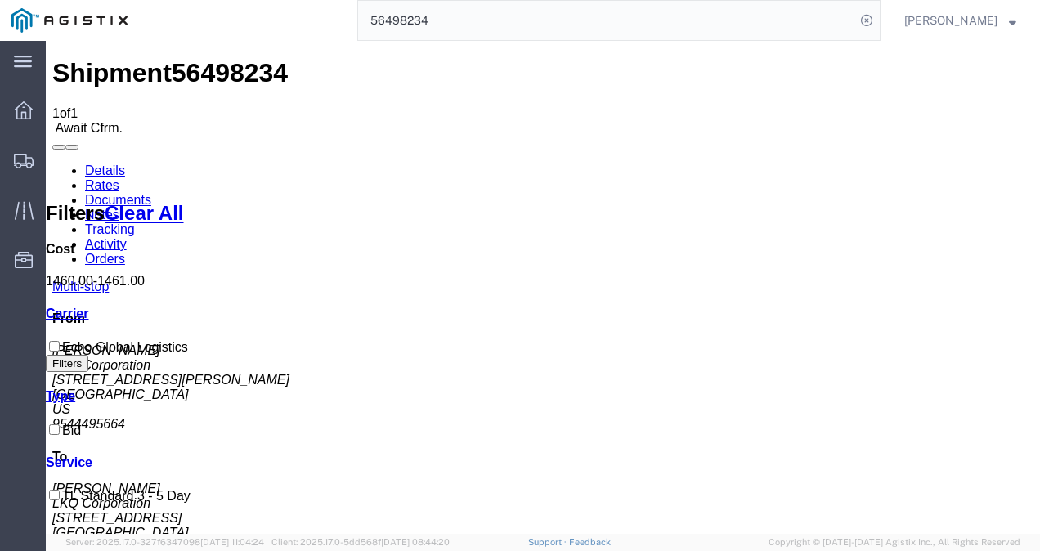
drag, startPoint x: 500, startPoint y: 402, endPoint x: 217, endPoint y: 250, distance: 321.8
click at [102, 163] on link "Details" at bounding box center [105, 170] width 40 height 14
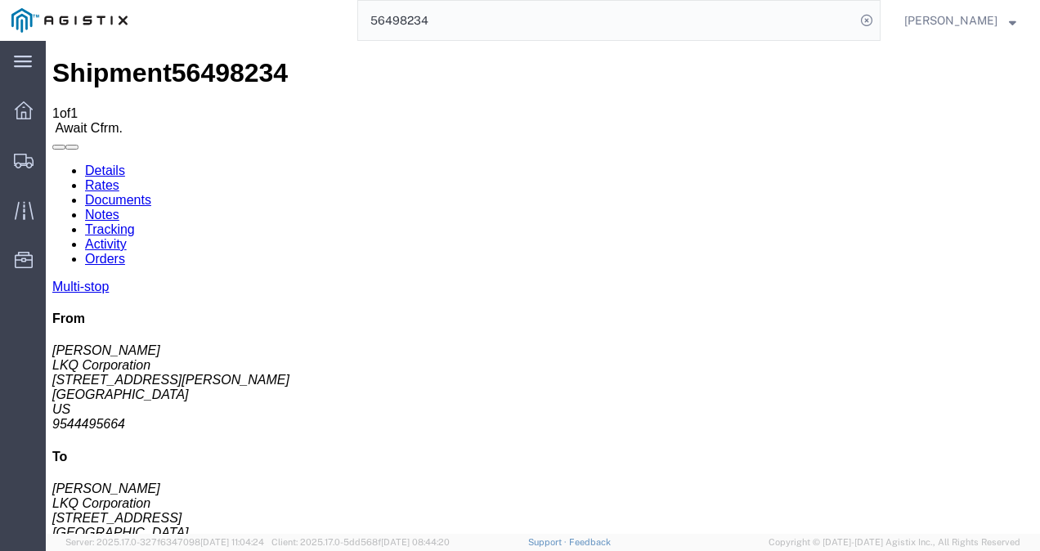
click div "Shipment Detail Multi-stop Ship From LKQ Corporation ([PERSON_NAME]) 1196 [STRE…"
click span "56498234"
copy span "56498234"
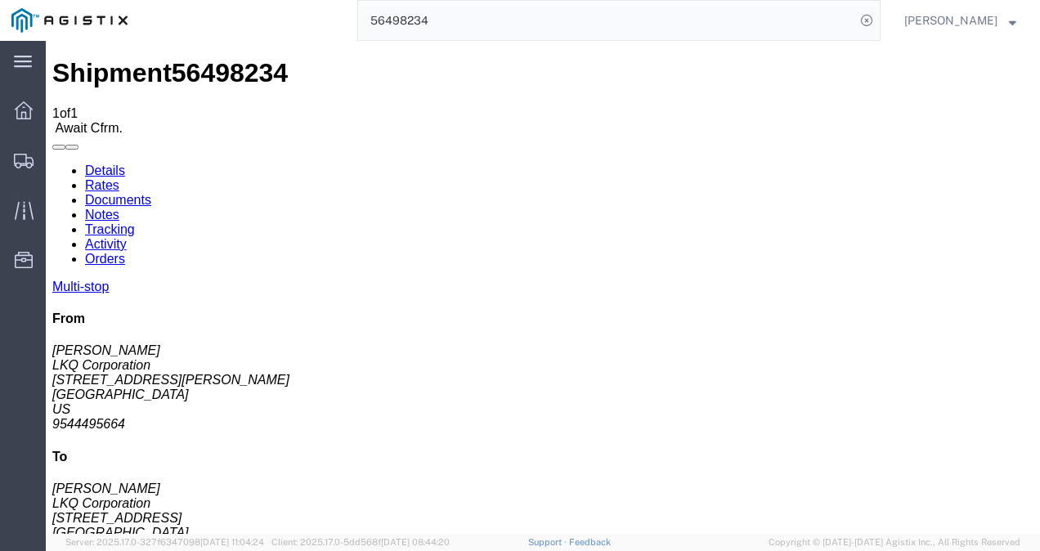
drag, startPoint x: 580, startPoint y: 231, endPoint x: 603, endPoint y: 326, distance: 97.5
click div "Ship From LKQ Corporation ([PERSON_NAME]) 1196 [STREET_ADDRESS][PERSON_NAME] 95…"
click at [593, 22] on input "56498234" at bounding box center [606, 20] width 497 height 39
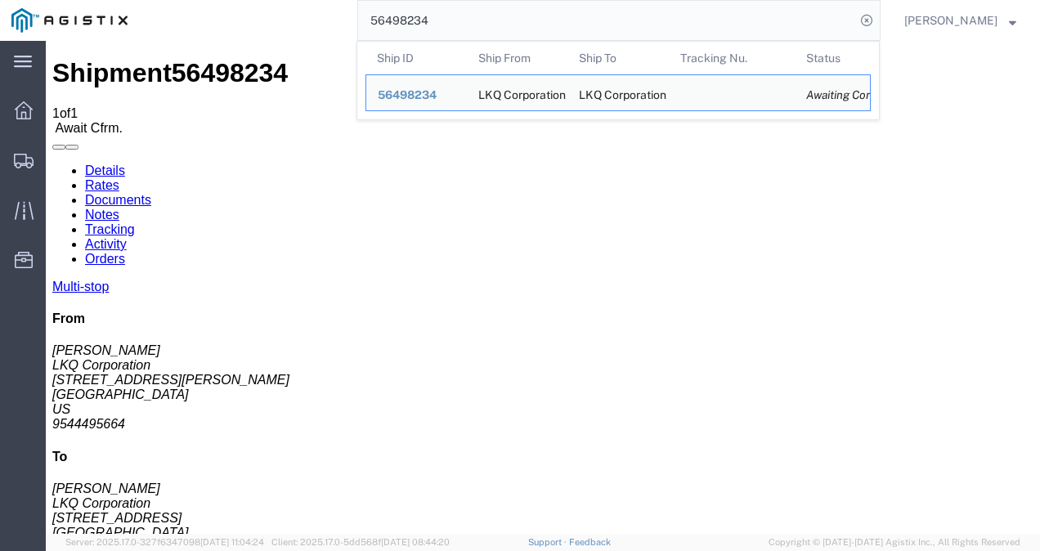
drag, startPoint x: 593, startPoint y: 22, endPoint x: 566, endPoint y: 49, distance: 38.7
click at [566, 41] on form "56498234 Ship ID Ship From Ship To Tracking Nu. Status Ship ID 56498234 Ship Fr…" at bounding box center [618, 20] width 523 height 41
paste input "38561"
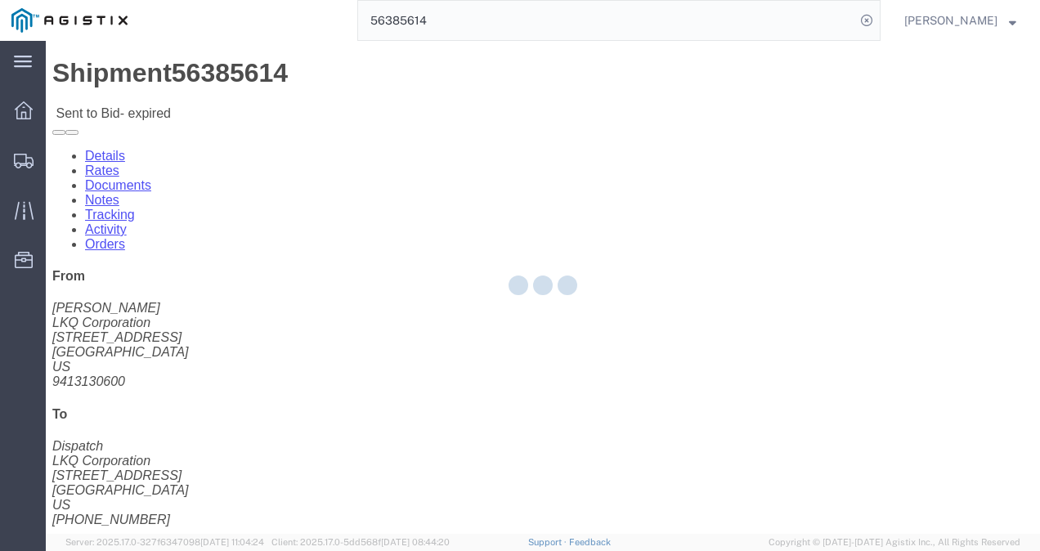
click at [468, 321] on div at bounding box center [543, 287] width 994 height 493
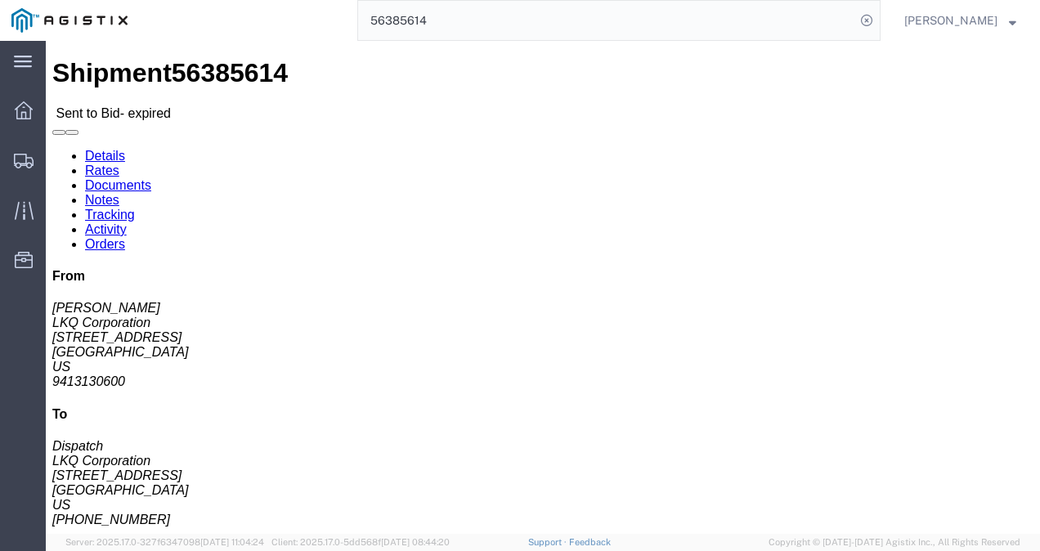
click link "Rates"
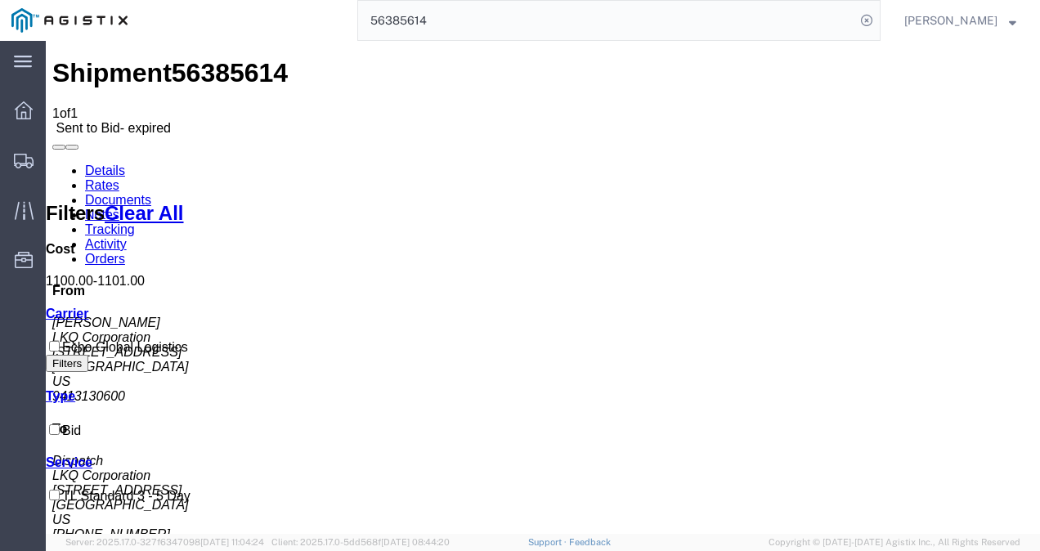
click at [110, 163] on link "Details" at bounding box center [105, 170] width 40 height 14
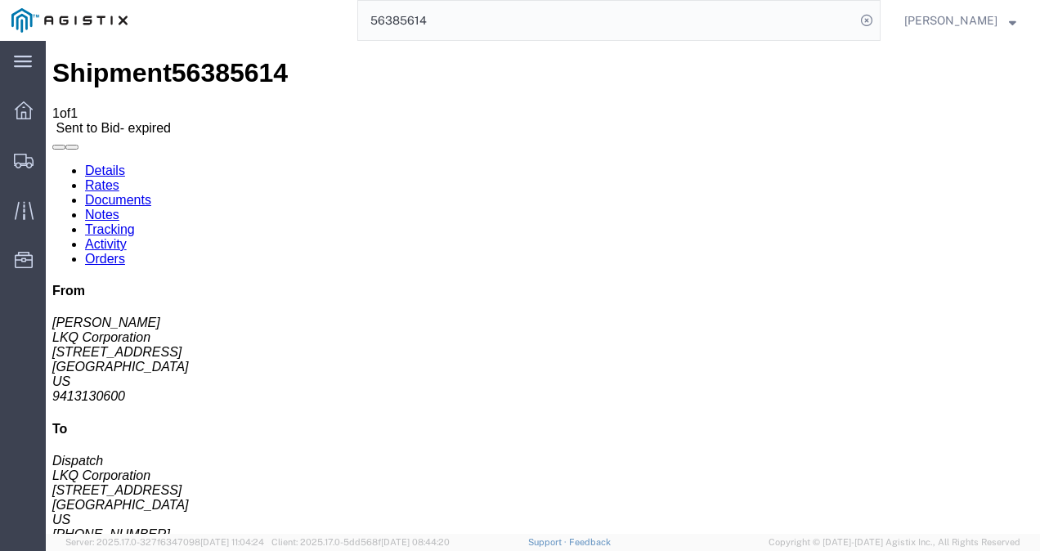
click div "Shipment Detail Ship From LKQ Corporation ([PERSON_NAME]) [STREET_ADDRESS] 9413…"
click div "Leg 1 - Truckload Vehicle 1: Standard Dry Van (53 Feet) Number of trucks: 1"
drag, startPoint x: 410, startPoint y: 334, endPoint x: 413, endPoint y: 352, distance: 19.1
click div "Leg 1 - Truckload Vehicle 1: Standard Dry Van (53 Feet) Number of trucks: 1"
drag, startPoint x: 492, startPoint y: 314, endPoint x: 515, endPoint y: 296, distance: 29.1
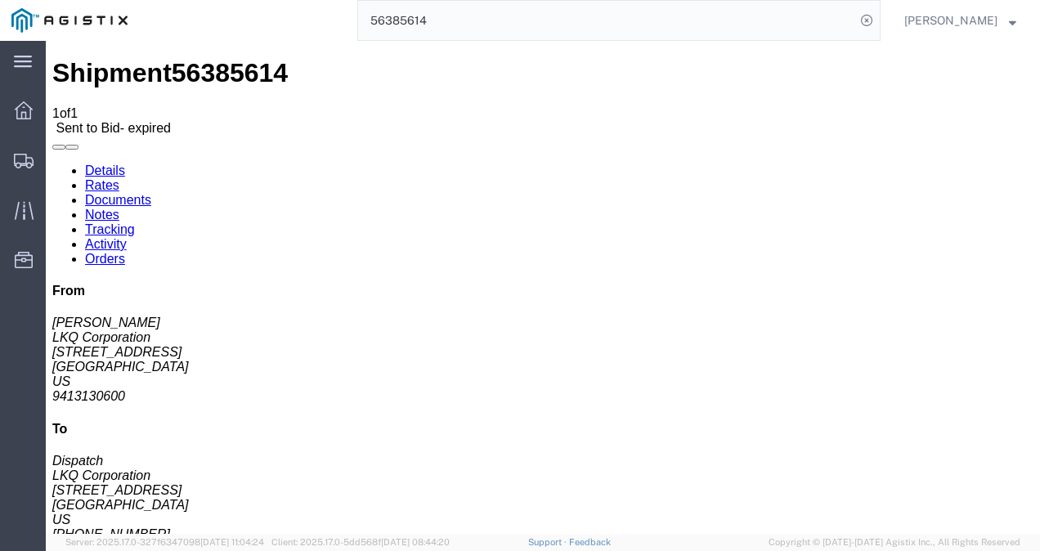
click div "Leg 1 - Truckload Vehicle 1: Standard Dry Van (53 Feet) Number of trucks: 1"
drag, startPoint x: 520, startPoint y: 277, endPoint x: 517, endPoint y: 318, distance: 41.0
click div "Shipment Detail Ship From LKQ Corporation ([PERSON_NAME]) [STREET_ADDRESS] 9413…"
drag, startPoint x: 643, startPoint y: 347, endPoint x: 725, endPoint y: 461, distance: 140.0
click div "Leg 1 - Truckload Vehicle 1: Standard Dry Van (53 Feet) Number of trucks: 1"
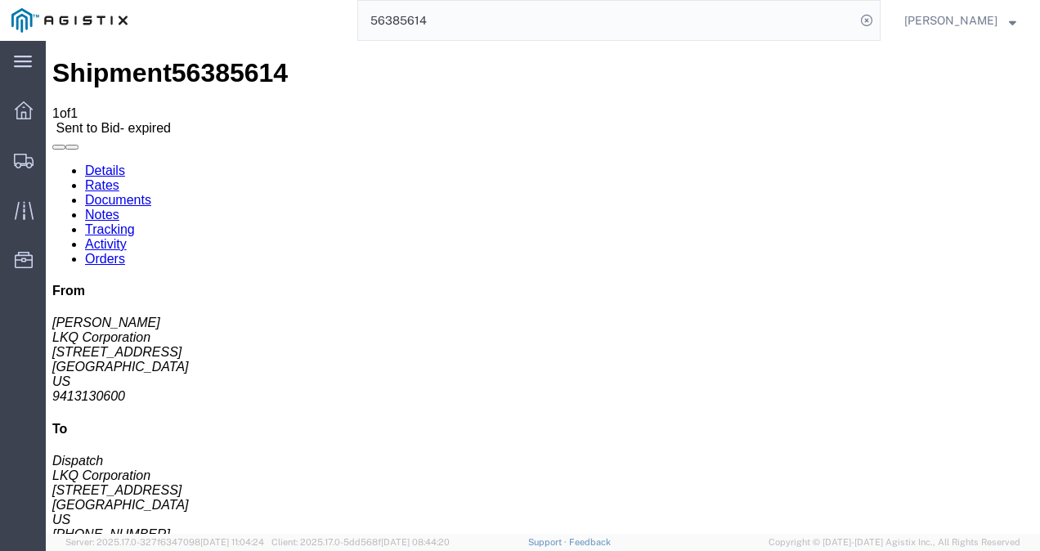
click at [489, 16] on input "56385614" at bounding box center [606, 20] width 497 height 39
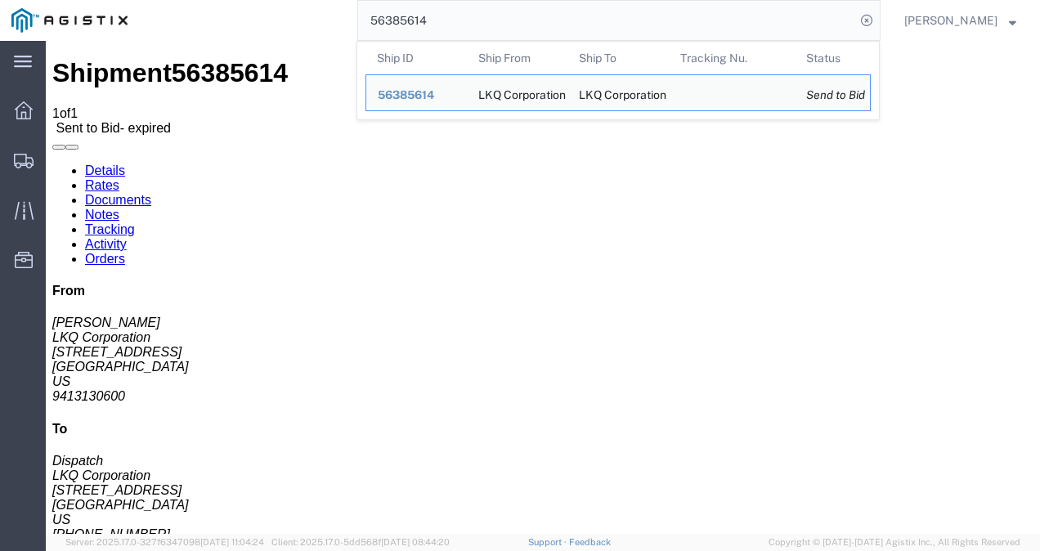
click at [489, 16] on input "56385614" at bounding box center [606, 20] width 497 height 39
paste input "63947259"
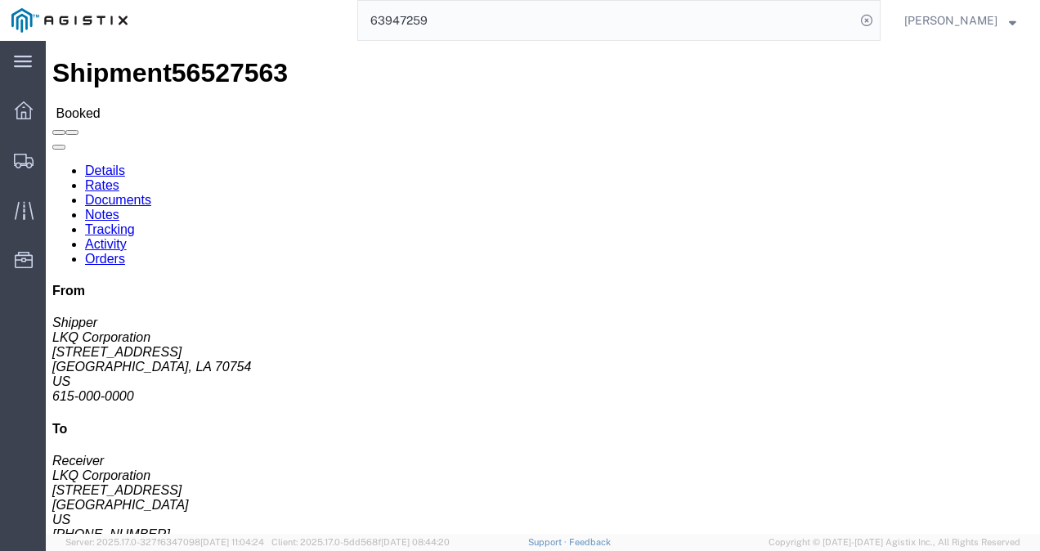
drag, startPoint x: 508, startPoint y: 284, endPoint x: 525, endPoint y: 284, distance: 16.3
click h4 "Routing & Vehicle Information"
click span "56527563"
copy span "56527563"
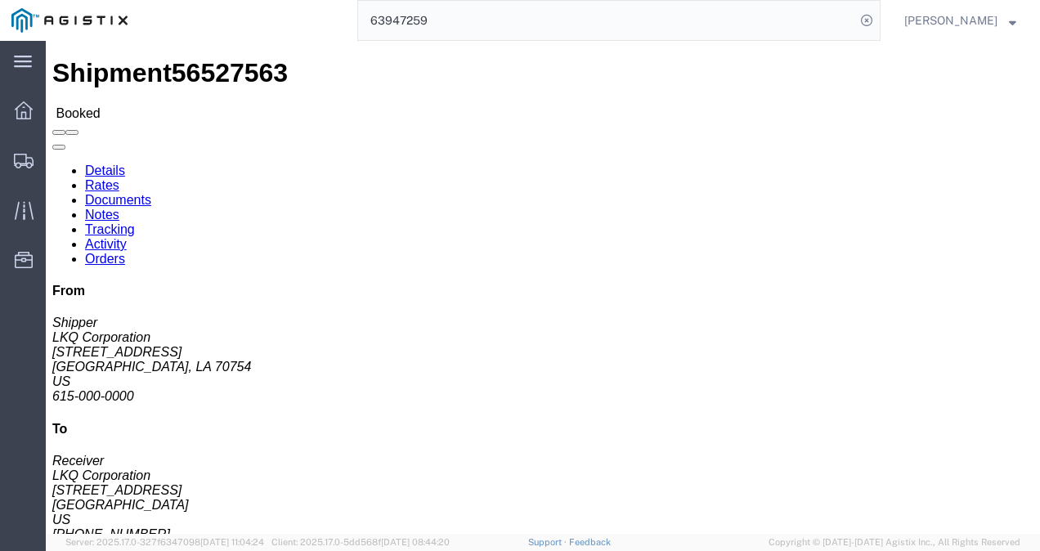
drag, startPoint x: 538, startPoint y: 311, endPoint x: 535, endPoint y: 334, distance: 23.1
click div "Leg 1 - Truckload Vehicle 1: Standard Dry Van (53 Feet) Number of trucks: 1"
click div "Ship From LKQ Corporation (Shipper) [STREET_ADDRESS][PERSON_NAME] 615-000-0000 …"
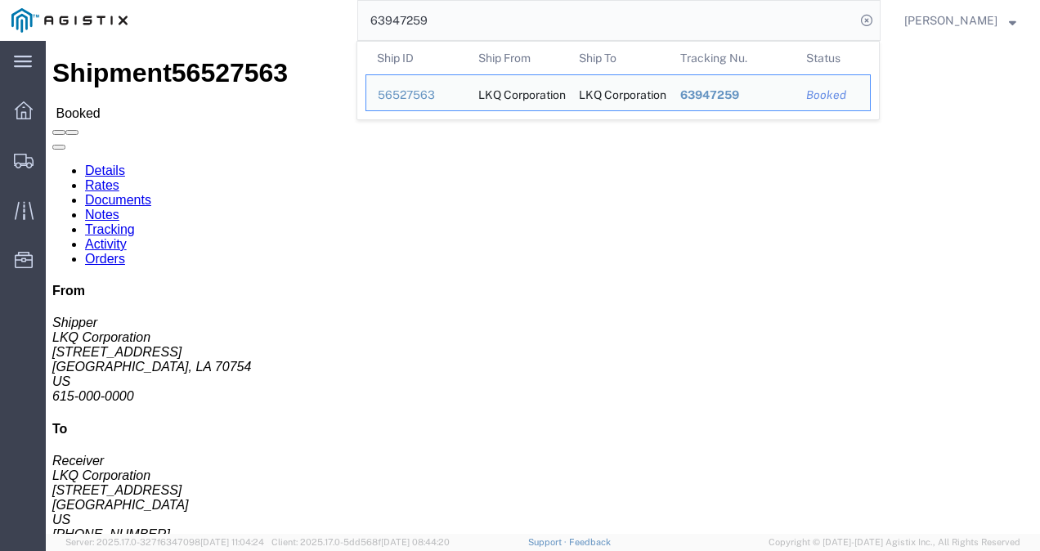
click at [536, 20] on input "63947259" at bounding box center [606, 20] width 497 height 39
paste input "56535635"
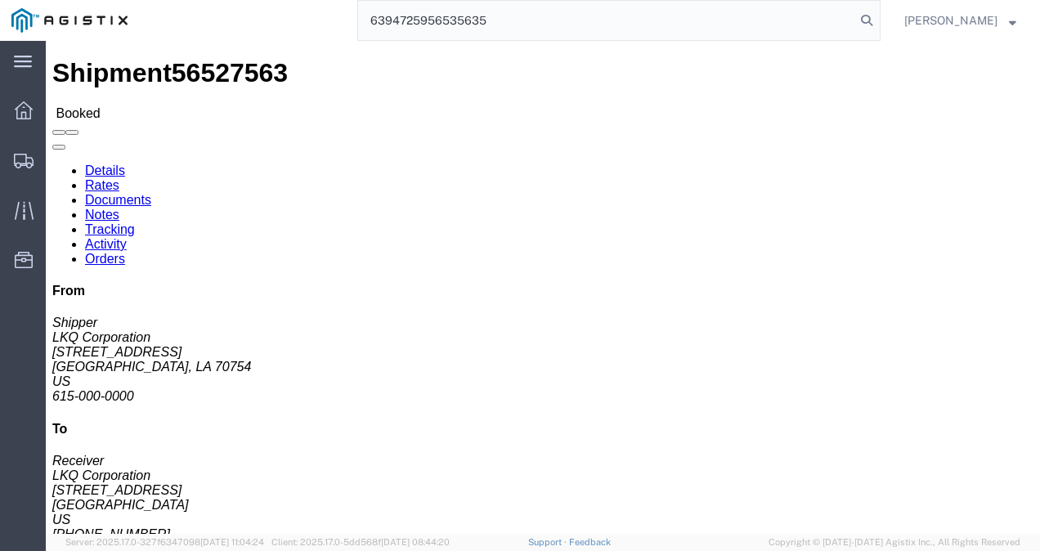
click at [536, 20] on input "6394725956535635" at bounding box center [606, 20] width 497 height 39
paste input "search"
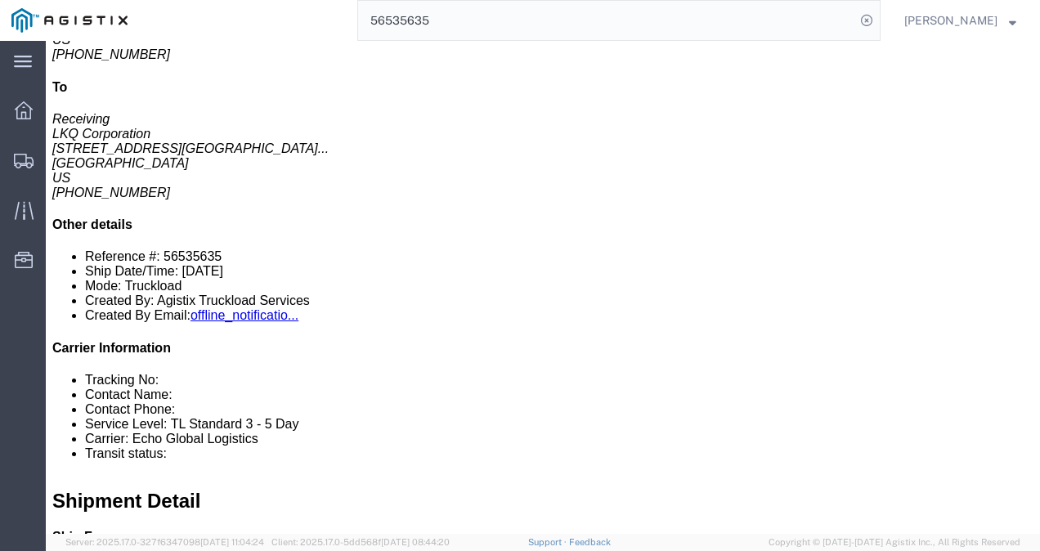
click div "9 Pallet(s) Standard (Not Stackable) Total weight: 6498.00 ( 21234.00 dim ) LBS…"
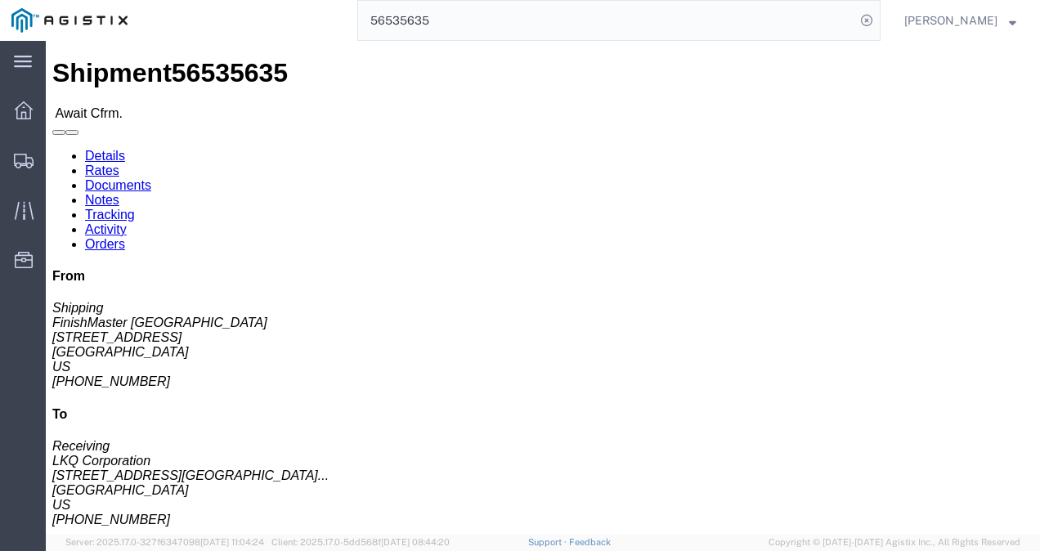
click div "Ship From FinishMaster [GEOGRAPHIC_DATA] (Shipping) 3520 [STREET_ADDRESS] [PHON…"
click link "Rates"
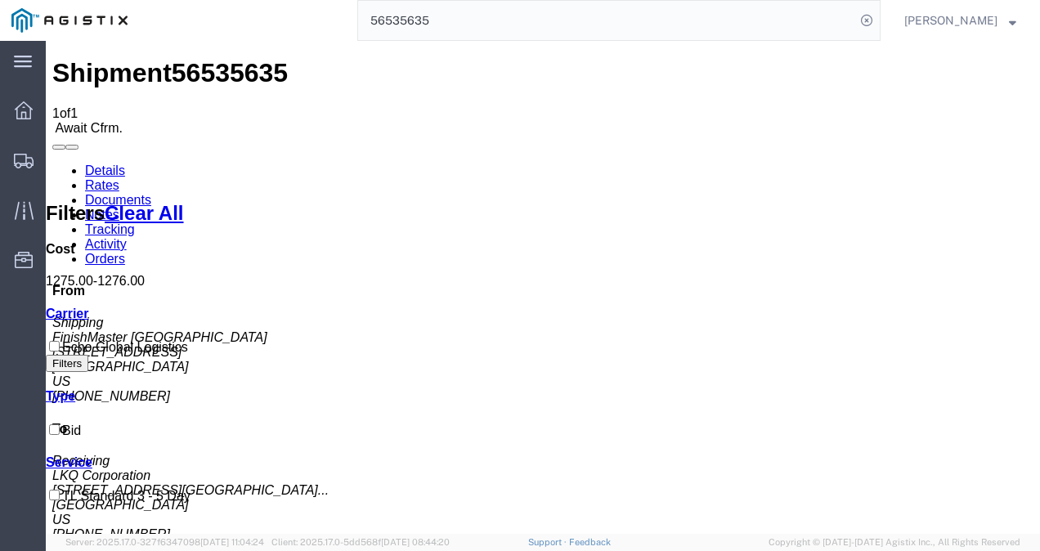
click at [435, 15] on input "56535635" at bounding box center [606, 20] width 497 height 39
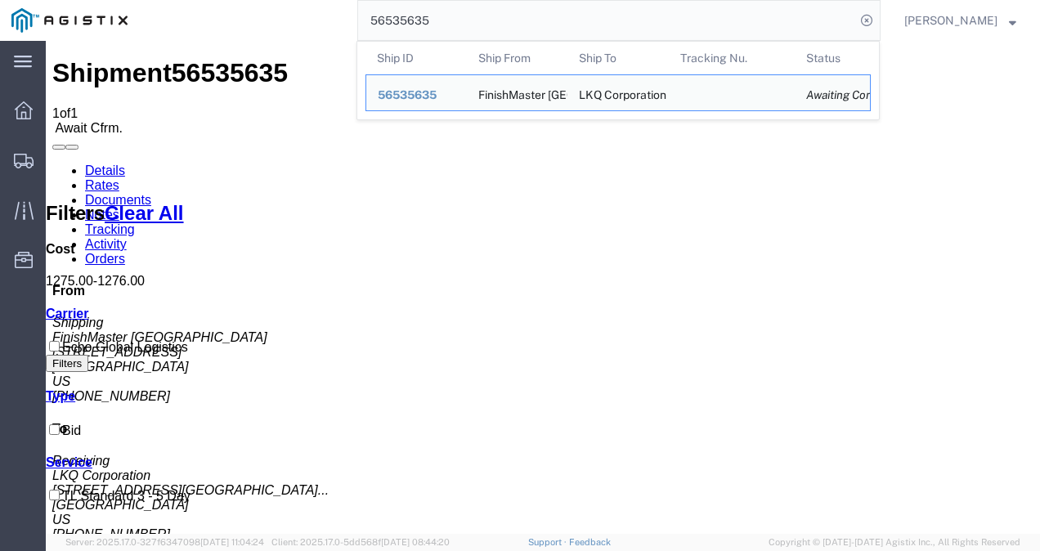
drag, startPoint x: 435, startPoint y: 15, endPoint x: 390, endPoint y: 15, distance: 45.0
click at [428, 15] on input "56535635" at bounding box center [606, 20] width 497 height 39
paste input "9"
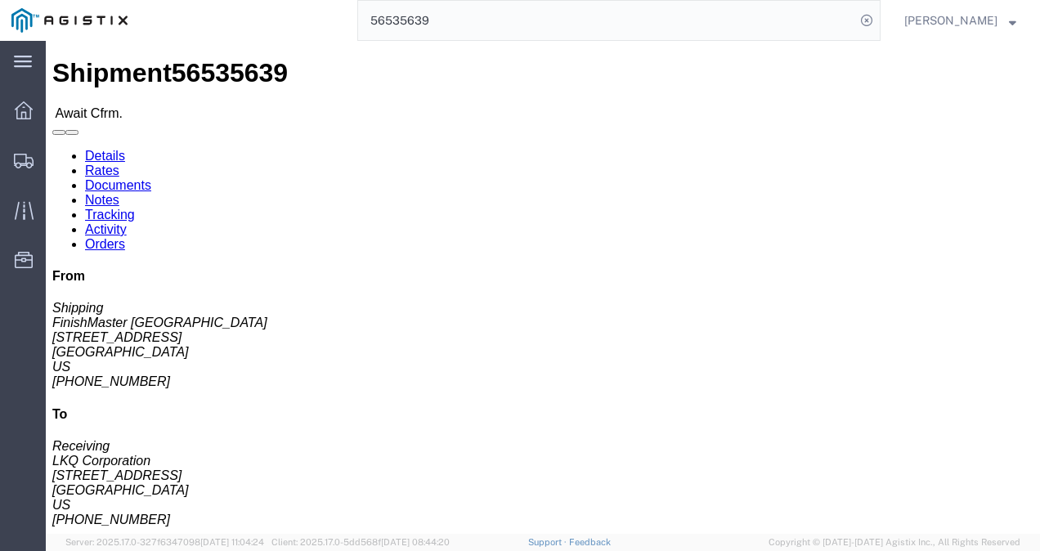
click div "Package Information Total shipment is made up of 8 packages containing 8 pieces…"
click link "Rates"
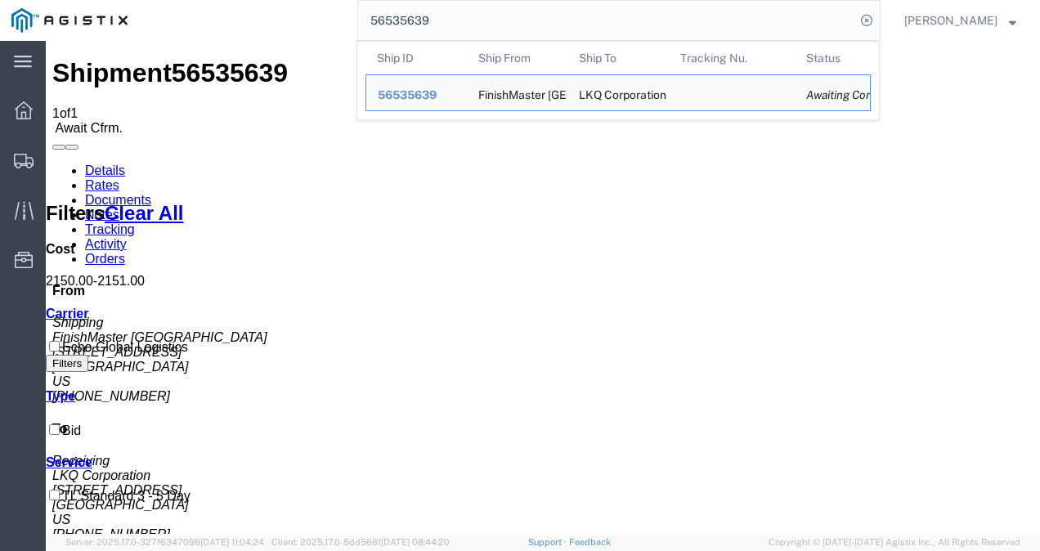
click at [535, 27] on input "56535639" at bounding box center [606, 20] width 497 height 39
drag, startPoint x: 535, startPoint y: 27, endPoint x: 526, endPoint y: 36, distance: 12.7
click at [526, 36] on input "56535639" at bounding box center [606, 20] width 497 height 39
paste input "09140"
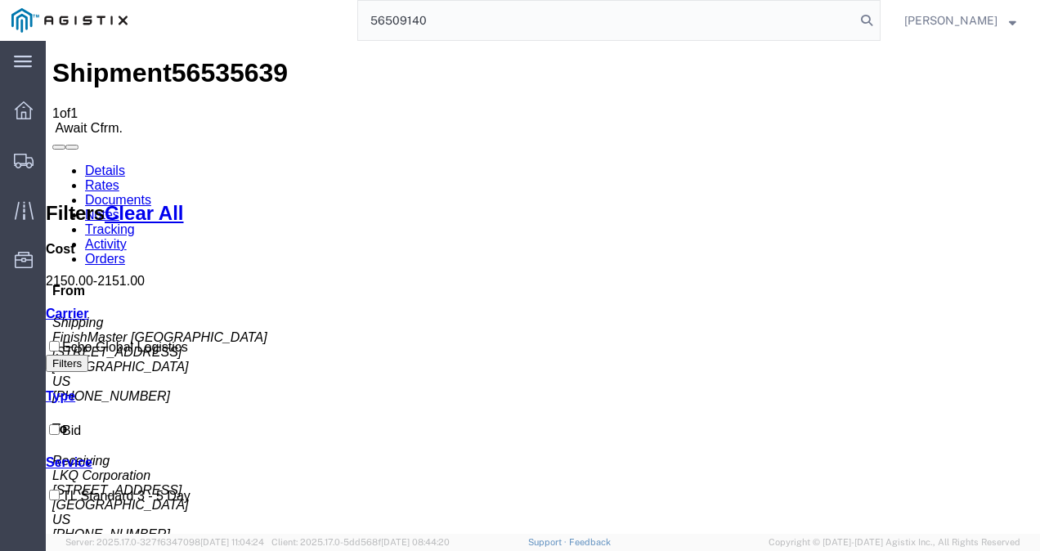
type input "56509140"
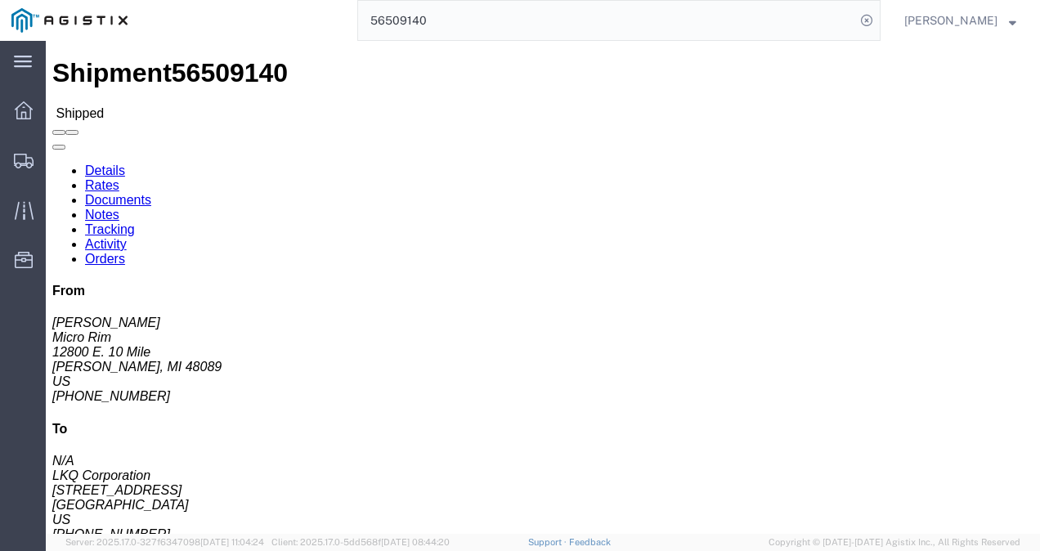
click div "Ship From Micro Rim ([PERSON_NAME]) [STREET_ADDRESS] [PHONE_NUMBER] [EMAIL_ADDR…"
drag, startPoint x: 482, startPoint y: 244, endPoint x: 409, endPoint y: 275, distance: 79.5
click h4 "Routing & Vehicle Information"
